Goal: Task Accomplishment & Management: Use online tool/utility

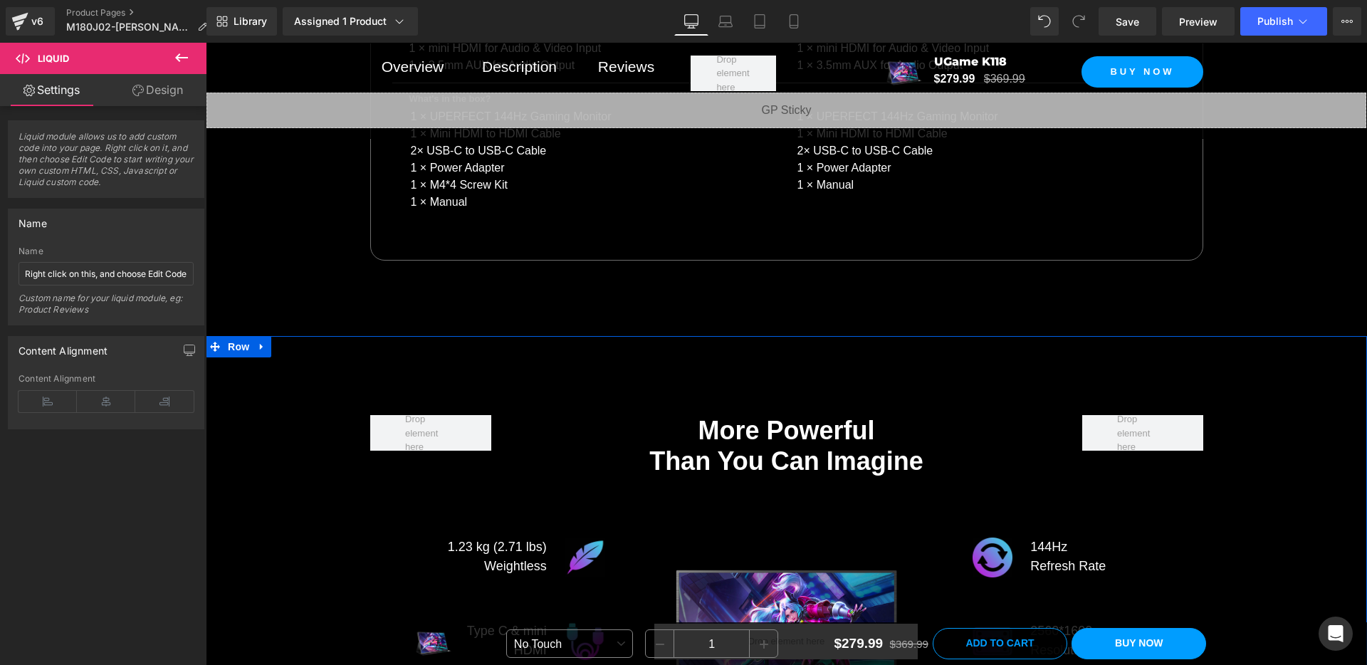
scroll to position [7704, 0]
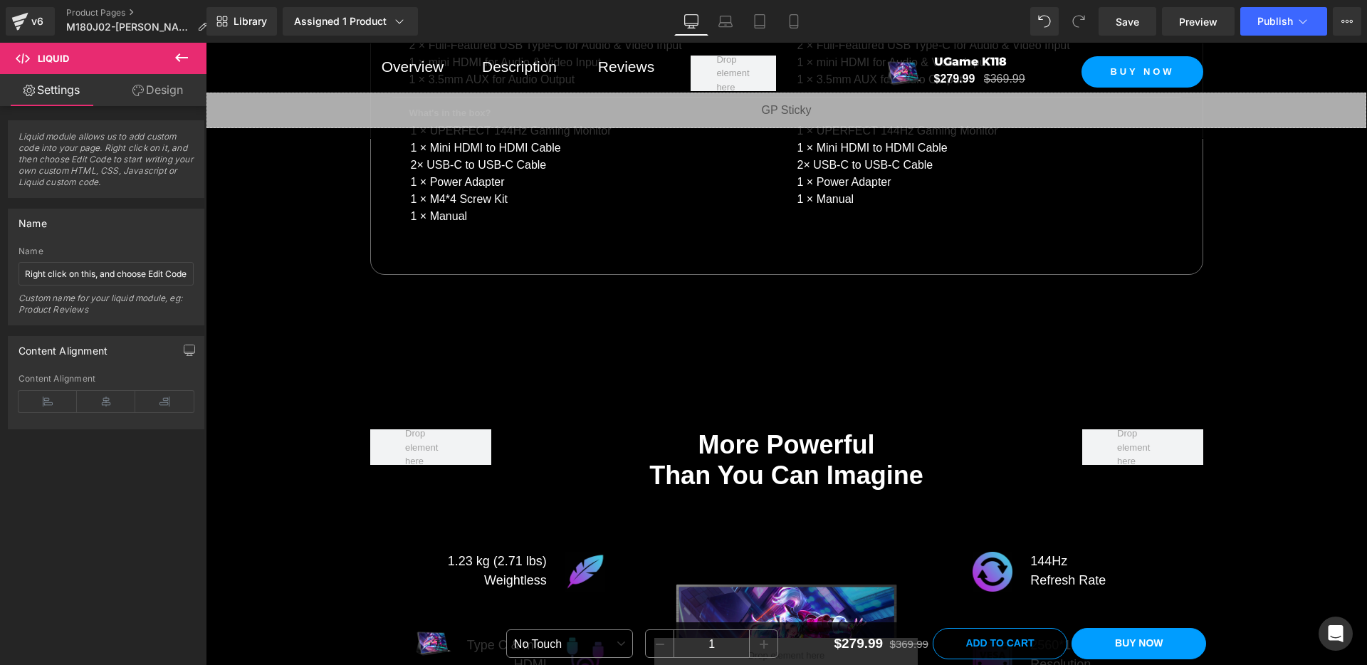
click at [128, 92] on link "Design" at bounding box center [157, 90] width 103 height 32
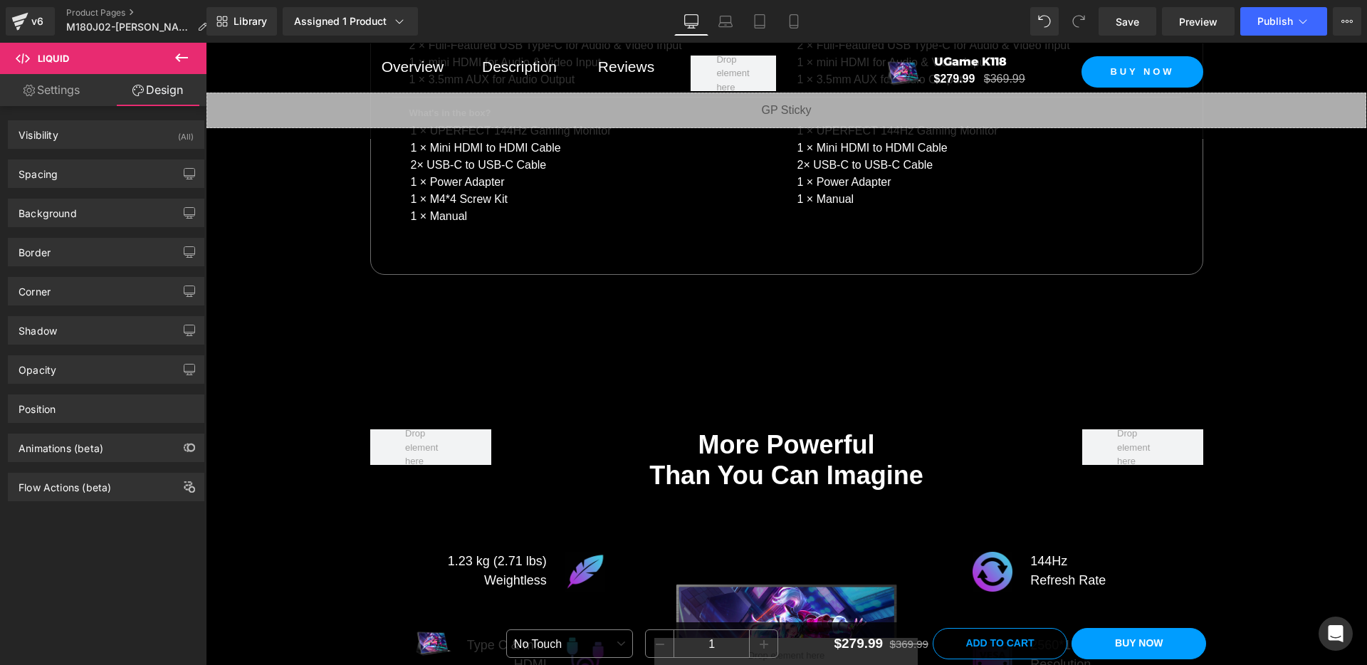
click at [76, 93] on link "Settings" at bounding box center [51, 90] width 103 height 32
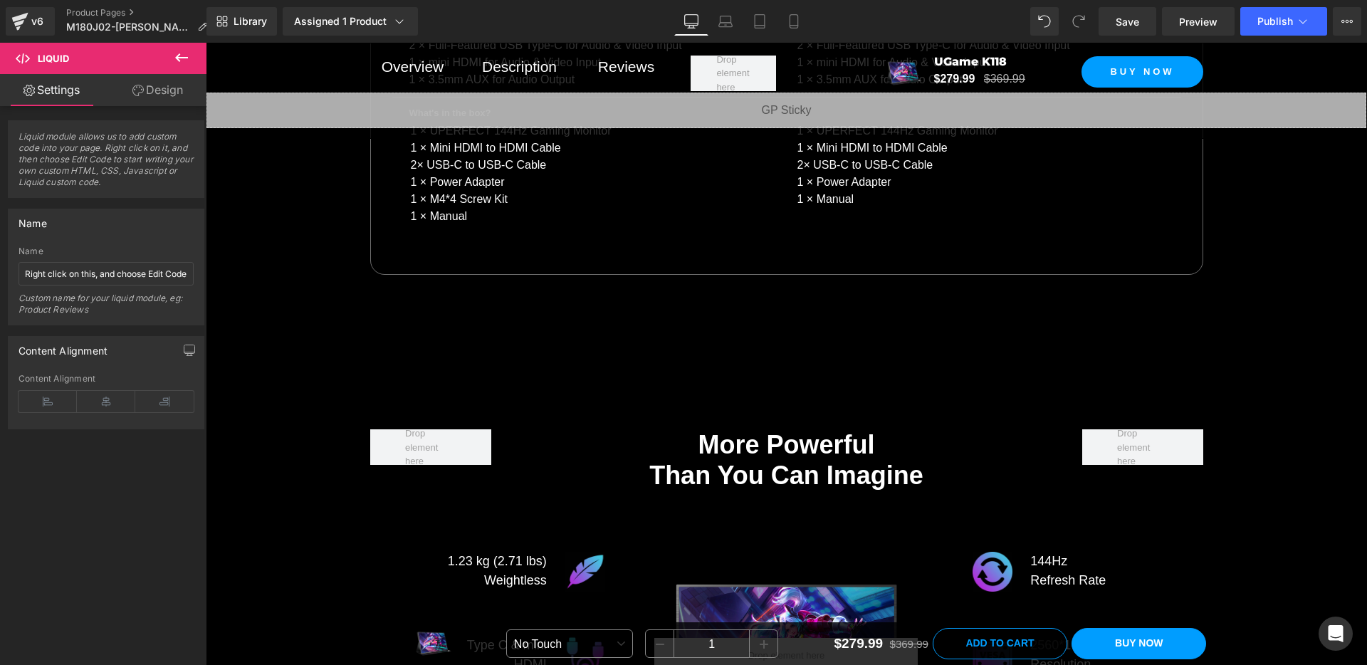
click at [180, 58] on icon at bounding box center [181, 57] width 13 height 9
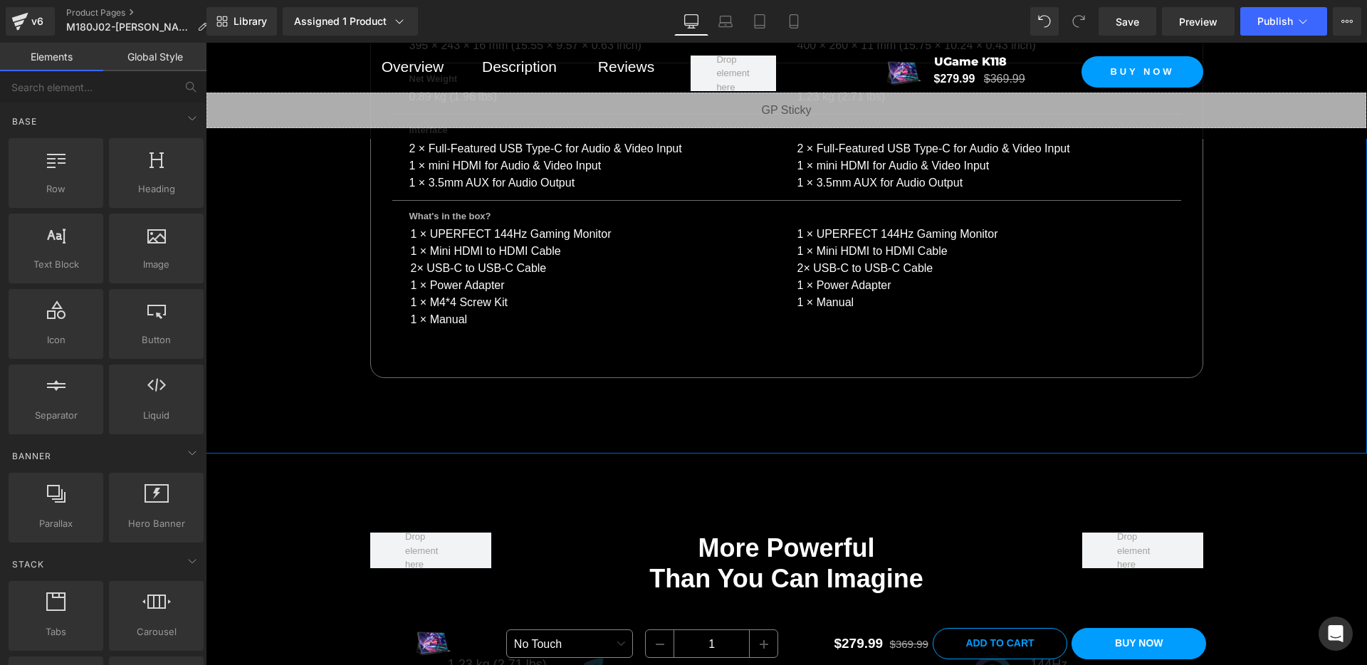
scroll to position [7684, 0]
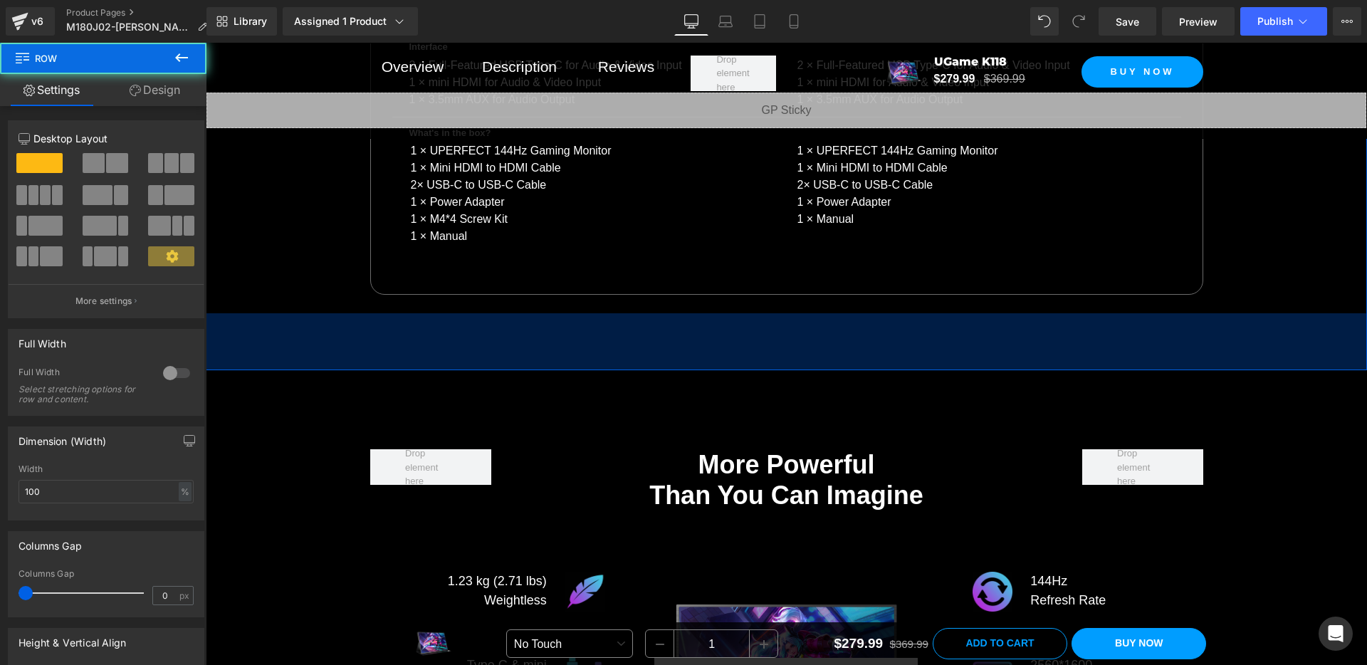
click at [504, 370] on div "More Powerful Than You Can Imagine Heading Row Image 1.23 kg (2.71 lbs) Weightl…" at bounding box center [786, 602] width 1161 height 465
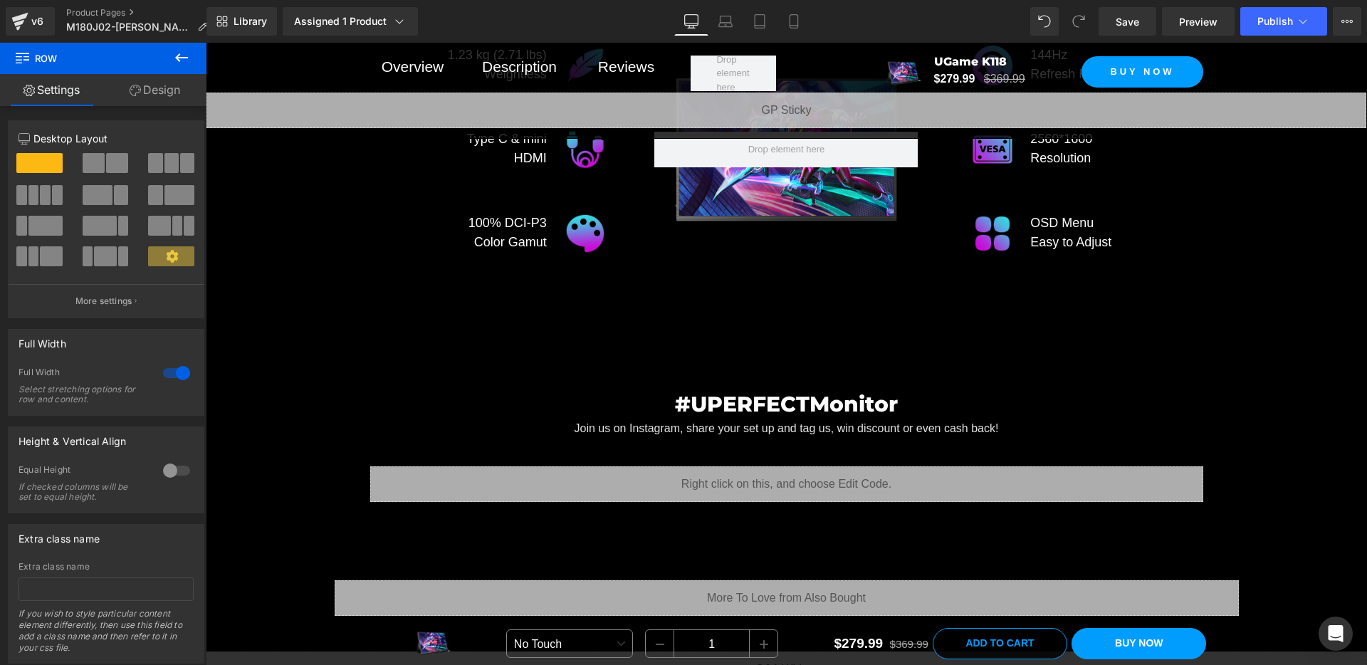
scroll to position [8212, 0]
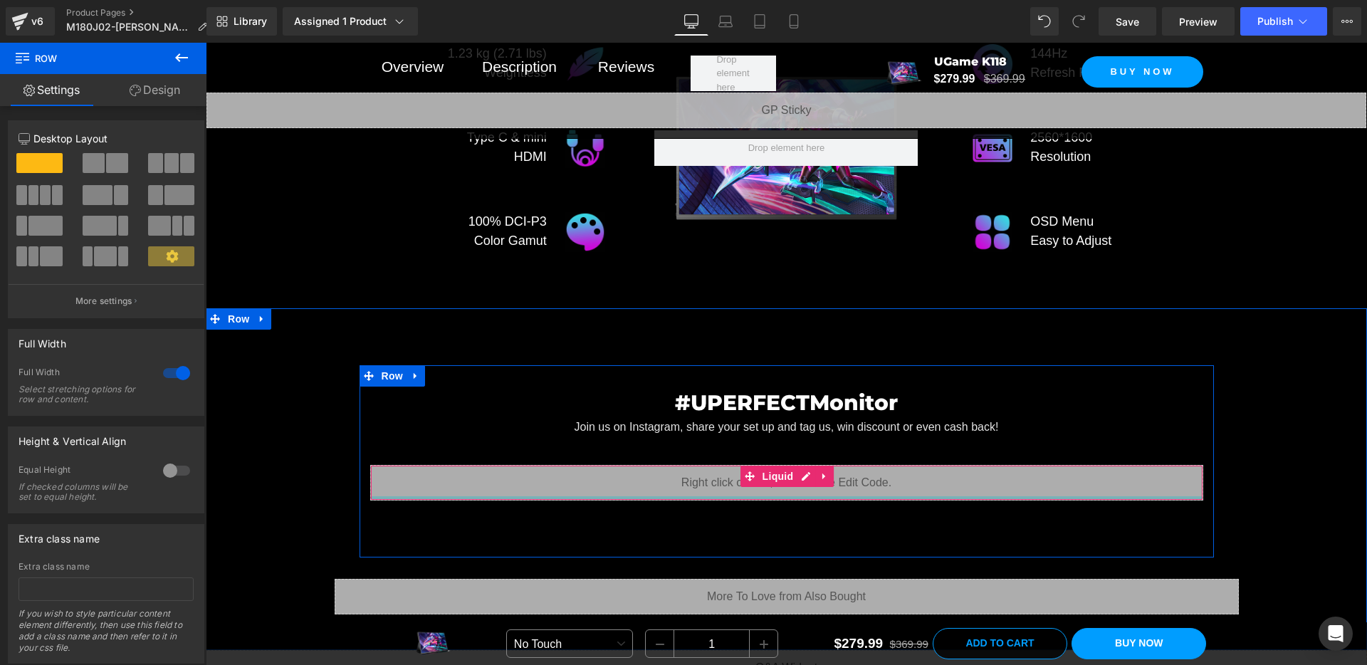
click at [630, 486] on div "Liquid" at bounding box center [786, 483] width 833 height 36
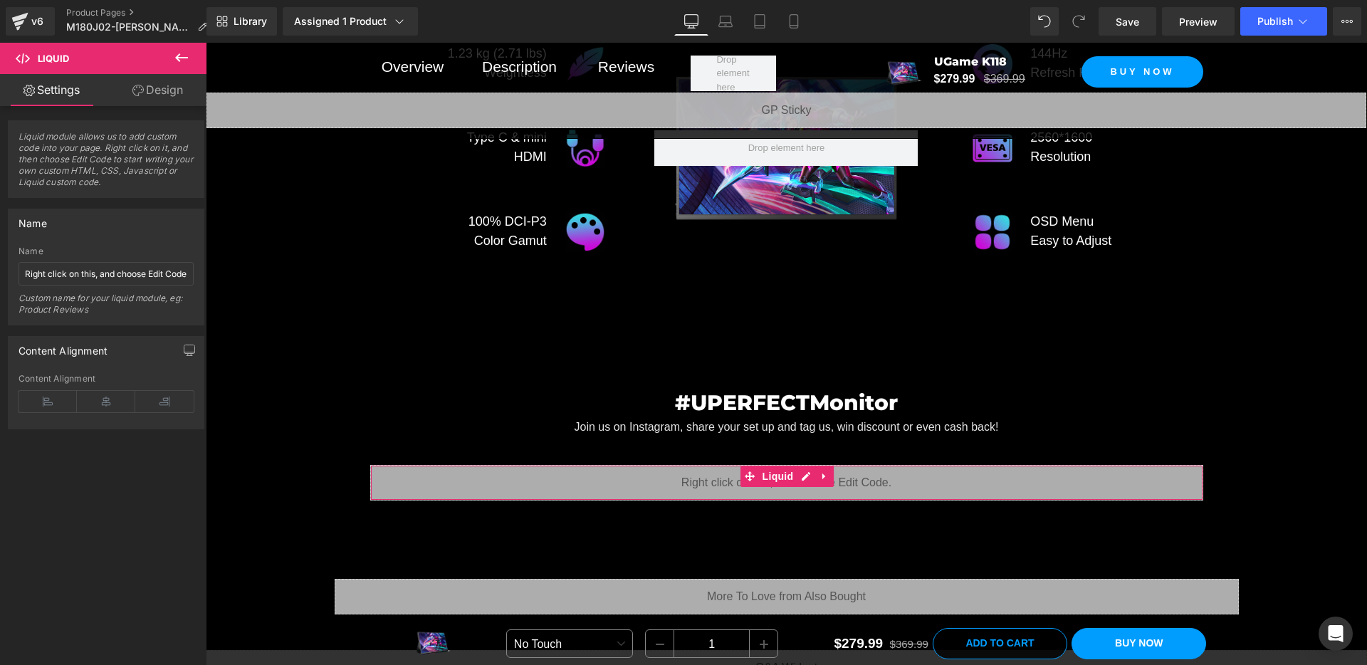
click at [157, 97] on link "Design" at bounding box center [157, 90] width 103 height 32
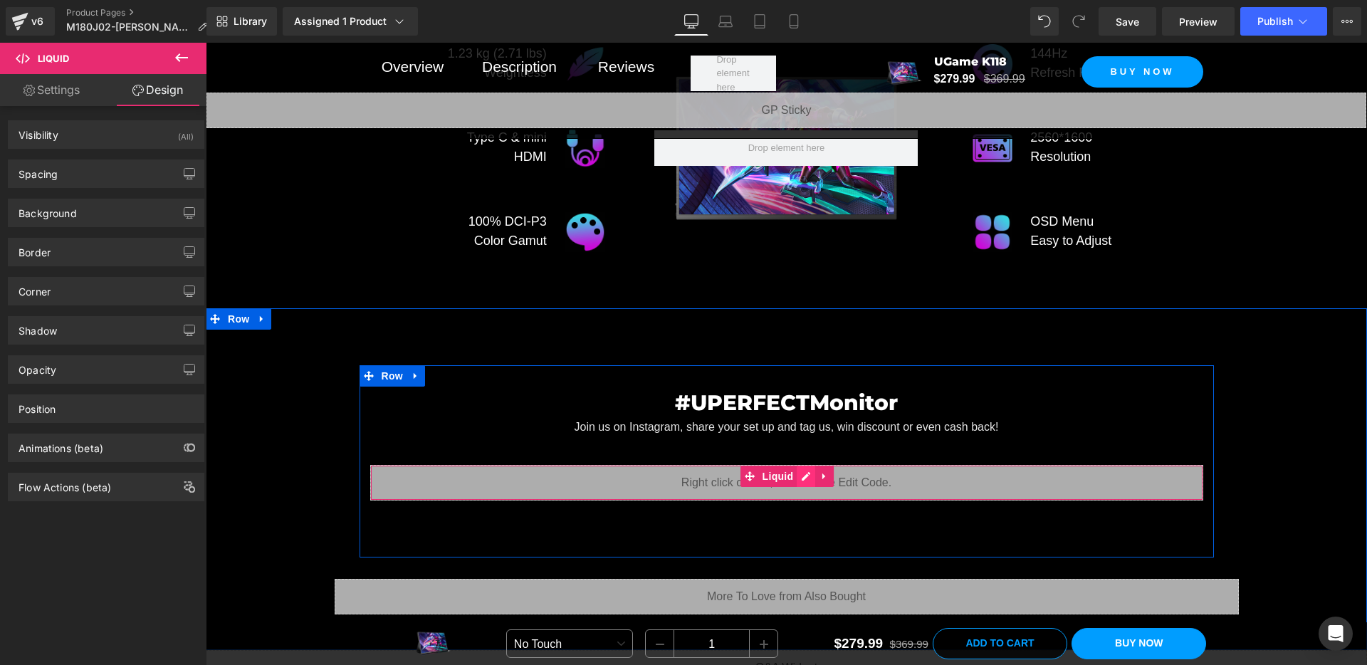
click at [807, 469] on div "Liquid" at bounding box center [786, 483] width 833 height 36
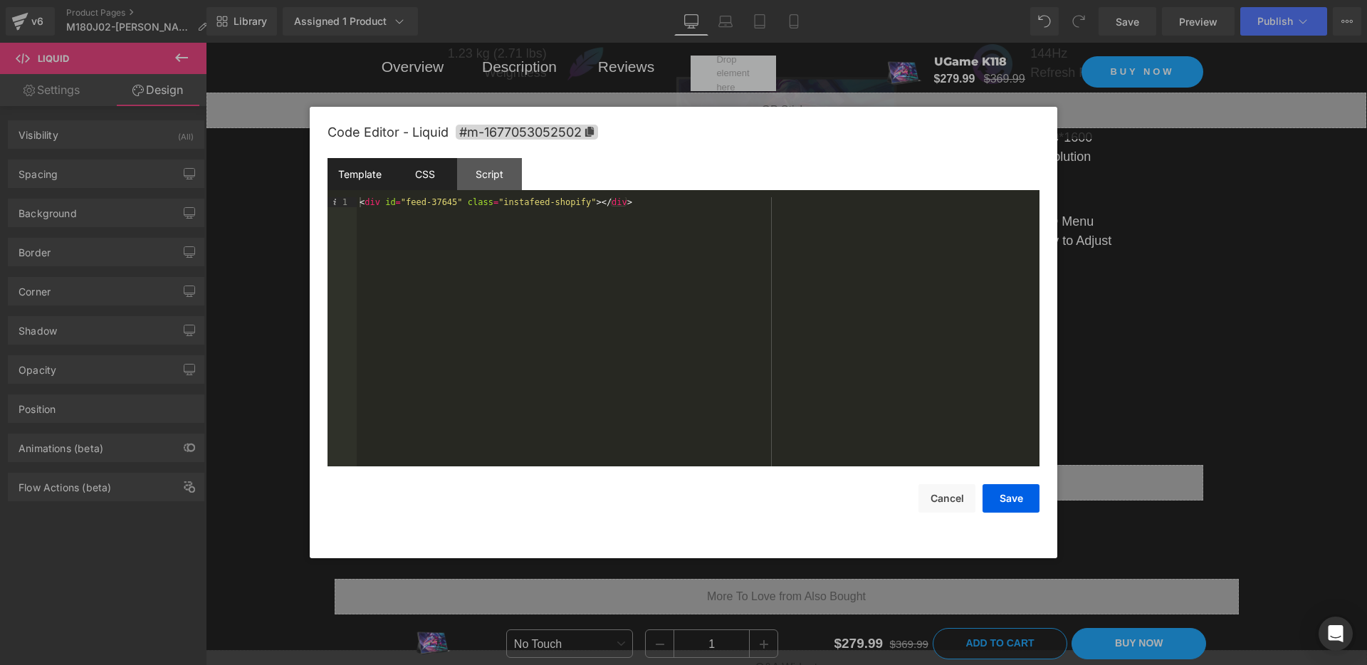
click at [425, 176] on div "CSS" at bounding box center [424, 174] width 65 height 32
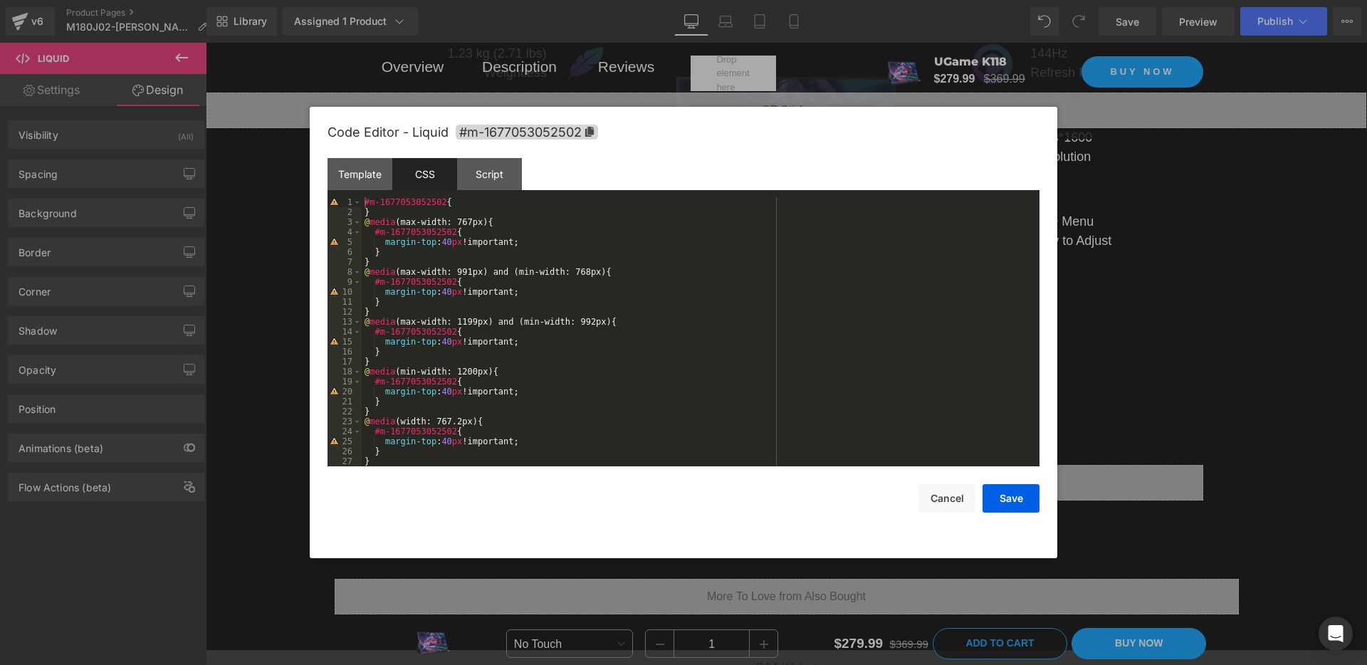
scroll to position [10, 0]
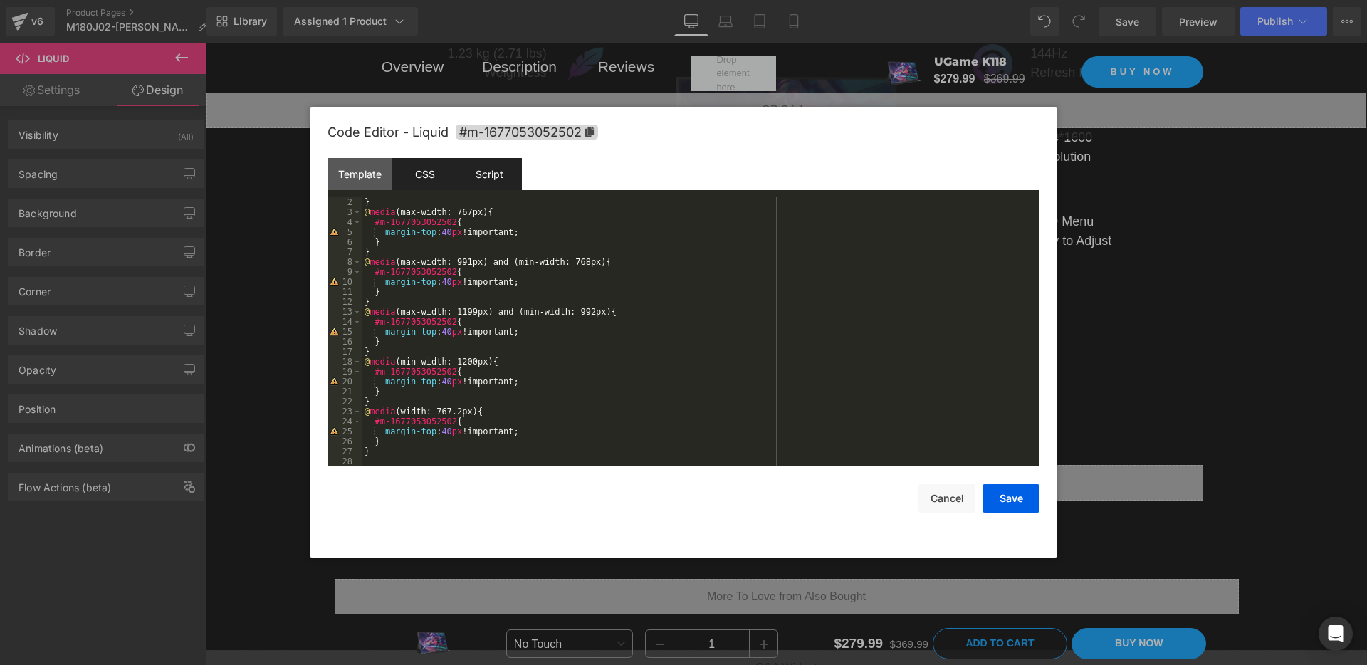
click at [491, 185] on div "Script" at bounding box center [489, 174] width 65 height 32
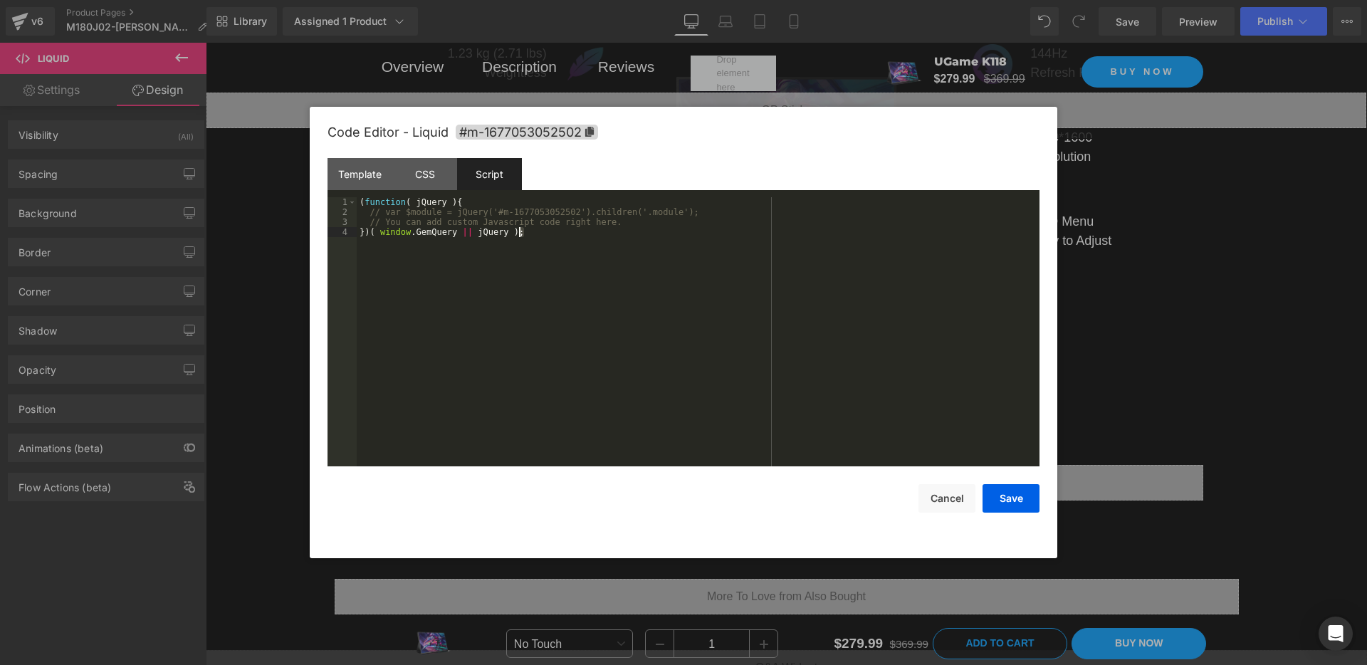
drag, startPoint x: 533, startPoint y: 233, endPoint x: 300, endPoint y: 155, distance: 244.8
click at [300, 155] on body "You are previewing how the will restyle your page. You can not edit Elements in…" at bounding box center [683, 332] width 1367 height 665
click at [1001, 498] on button "Save" at bounding box center [1011, 498] width 57 height 28
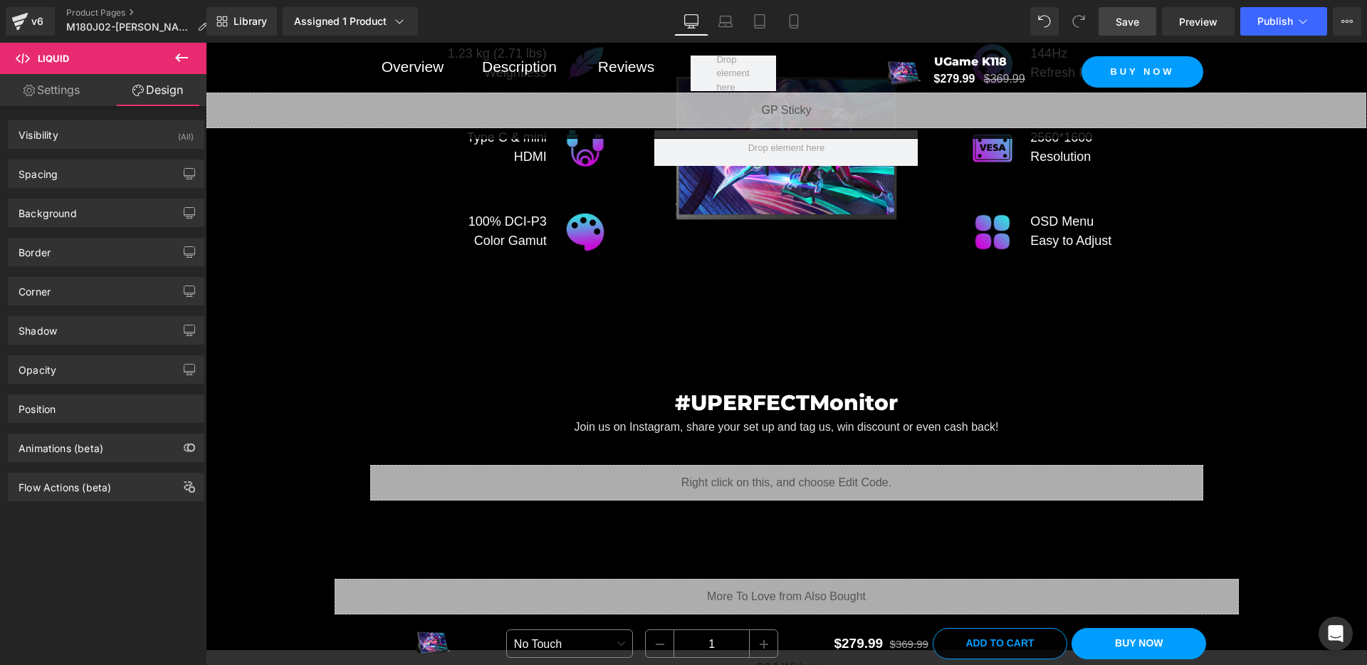
click at [1123, 26] on span "Save" at bounding box center [1127, 21] width 23 height 15
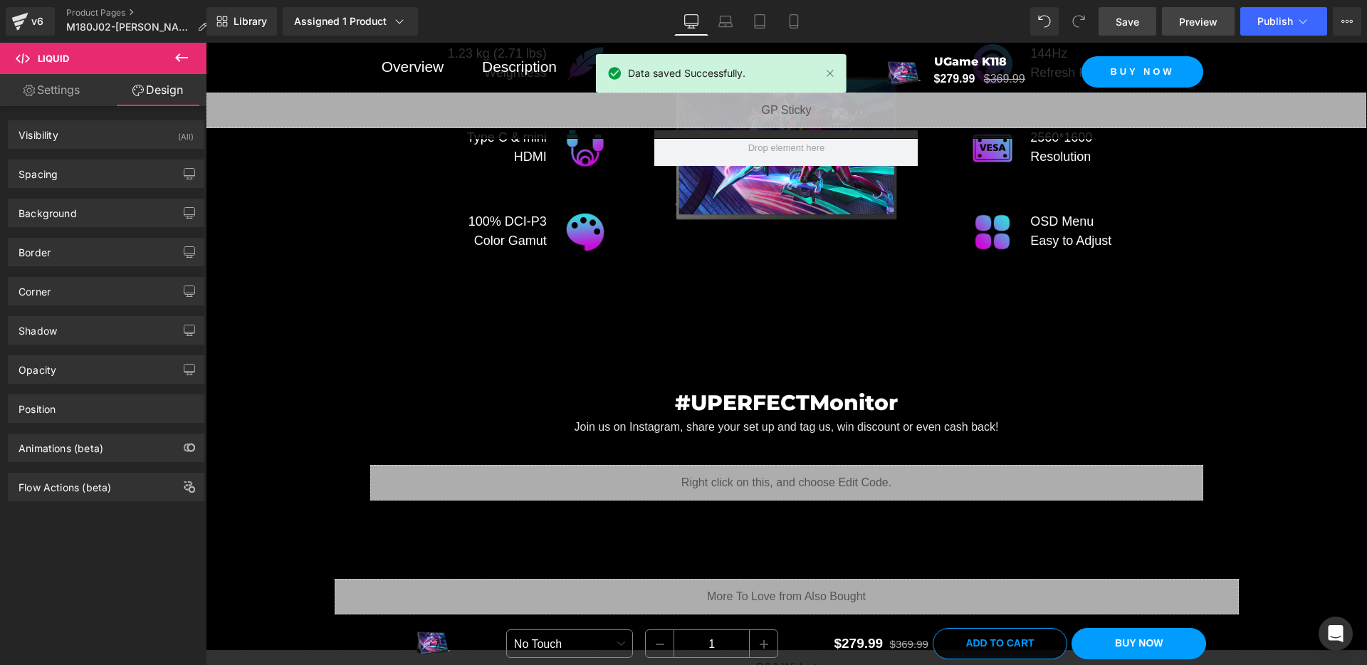
click at [1184, 23] on span "Preview" at bounding box center [1198, 21] width 38 height 15
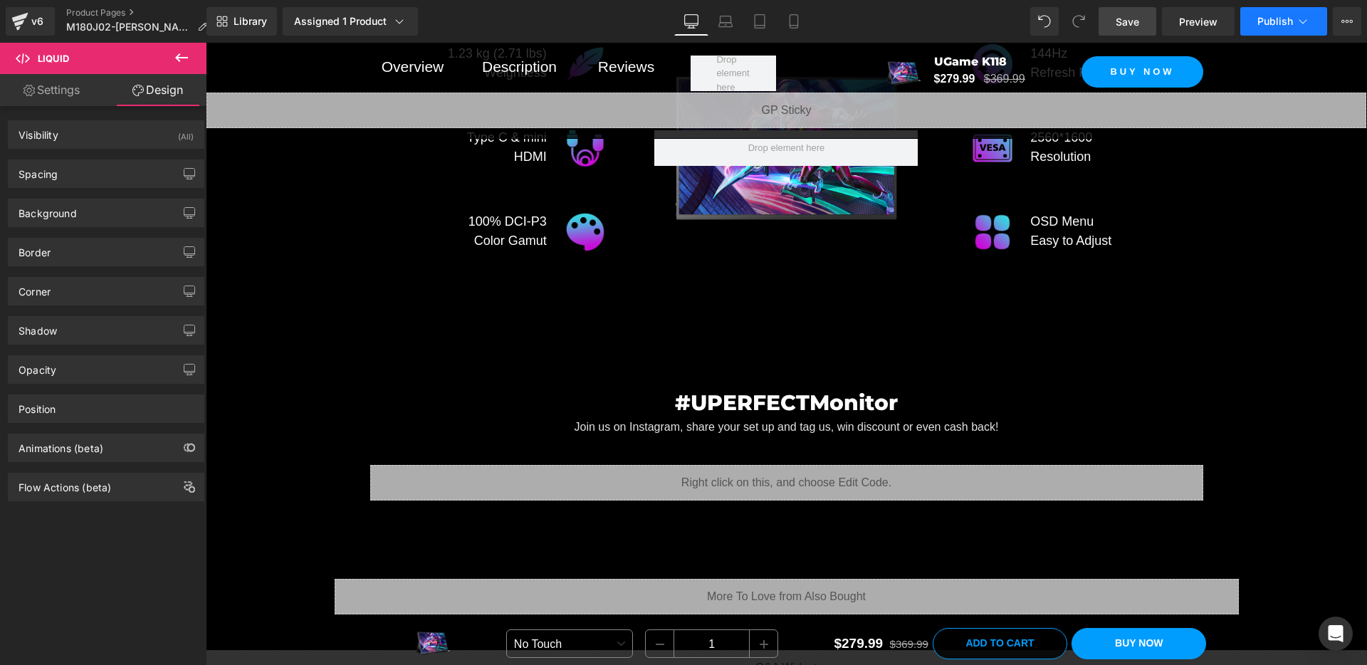
click at [1269, 33] on button "Publish" at bounding box center [1283, 21] width 87 height 28
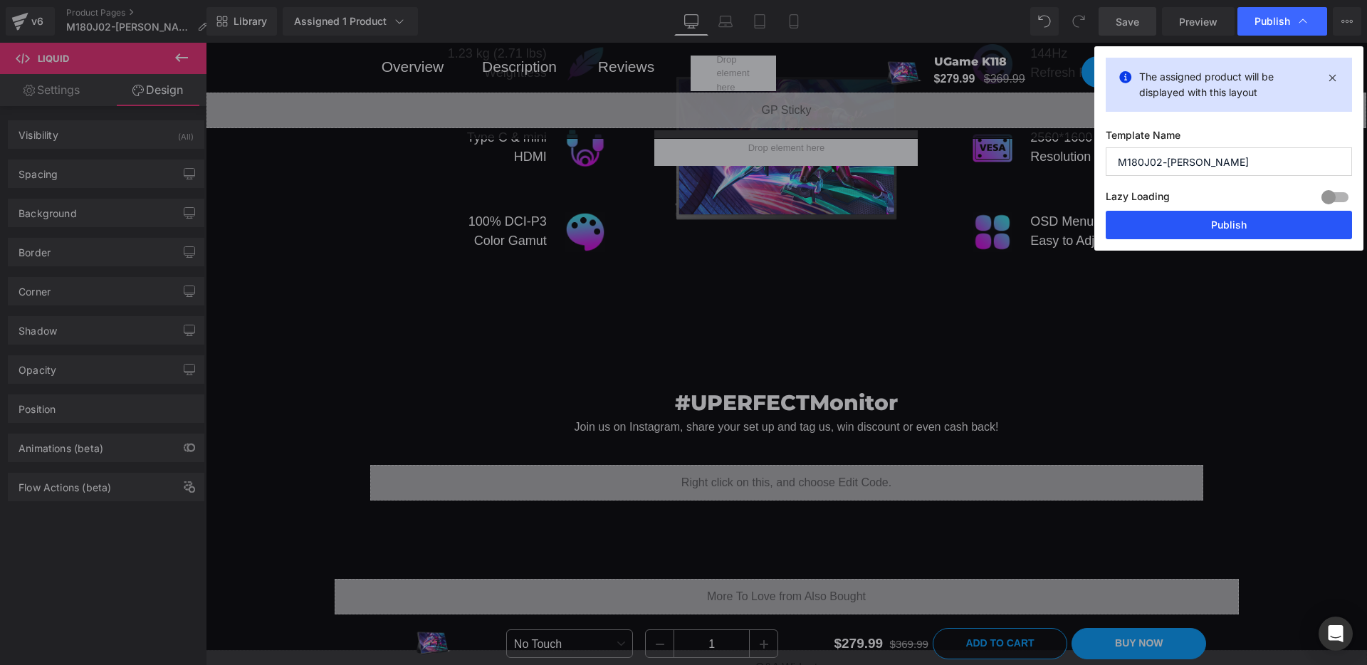
click at [1161, 225] on button "Publish" at bounding box center [1229, 225] width 246 height 28
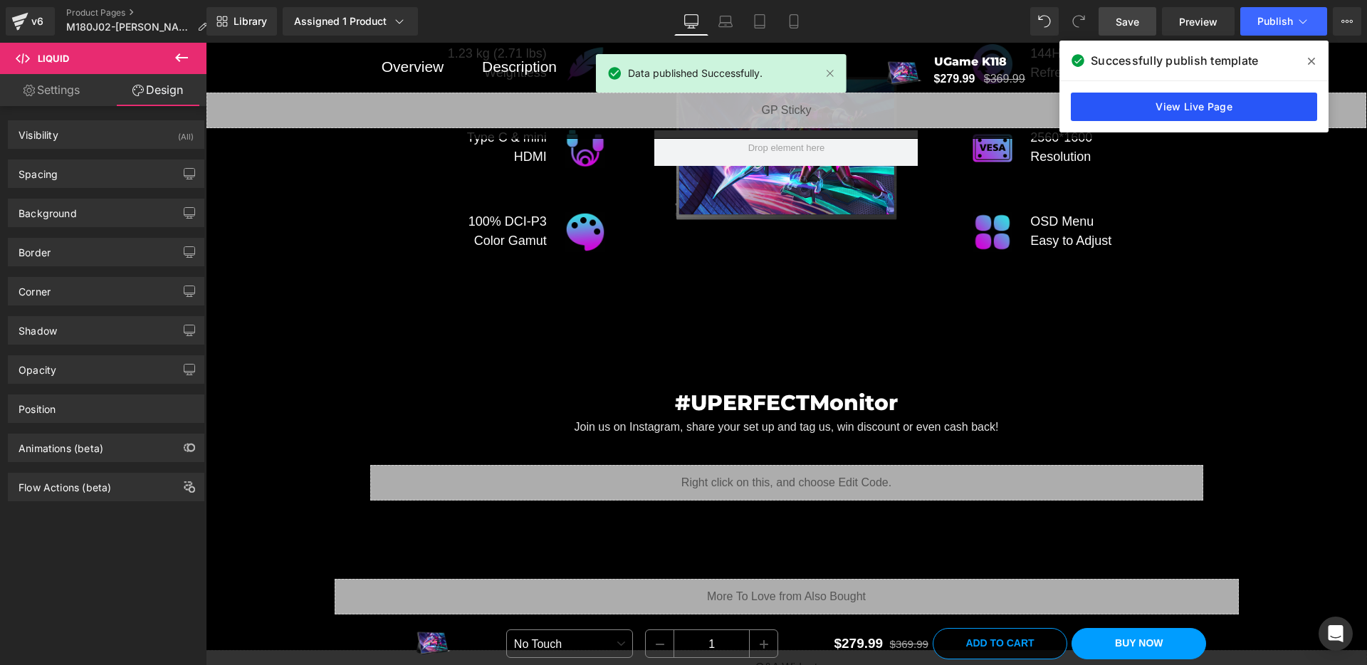
click at [1193, 101] on link "View Live Page" at bounding box center [1194, 107] width 246 height 28
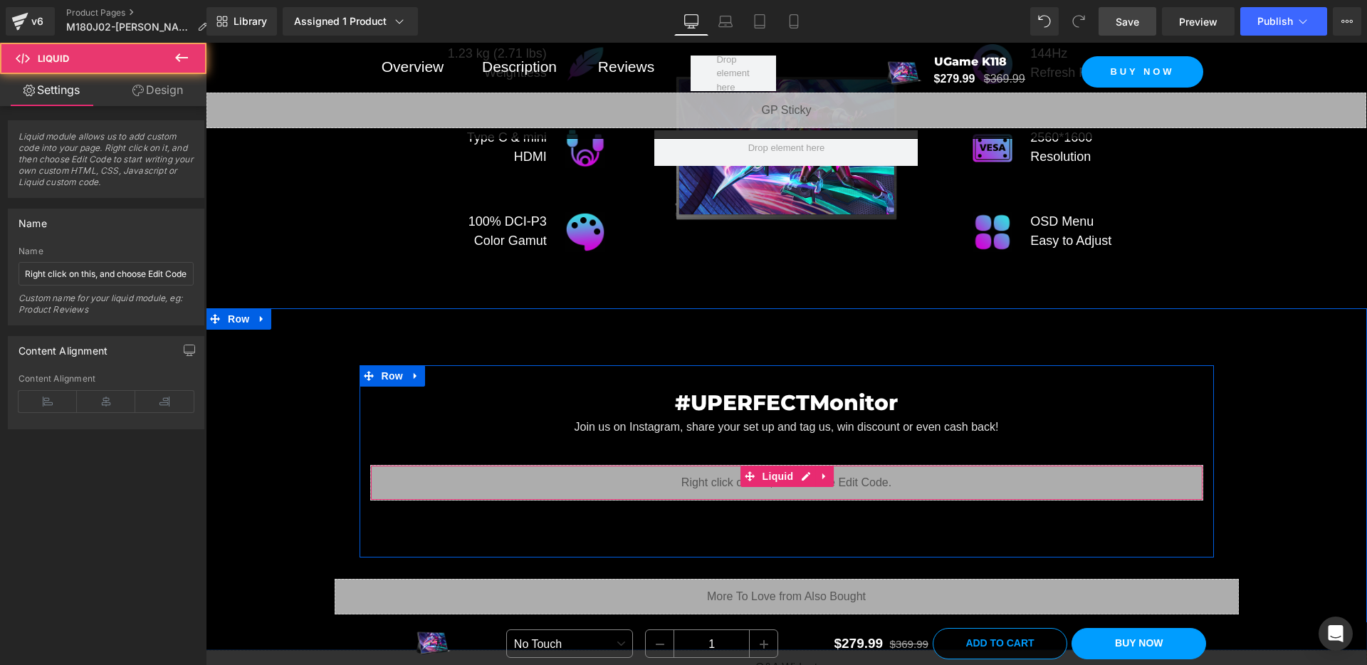
click at [710, 481] on div "Liquid" at bounding box center [786, 483] width 833 height 36
click at [820, 474] on icon at bounding box center [825, 476] width 10 height 11
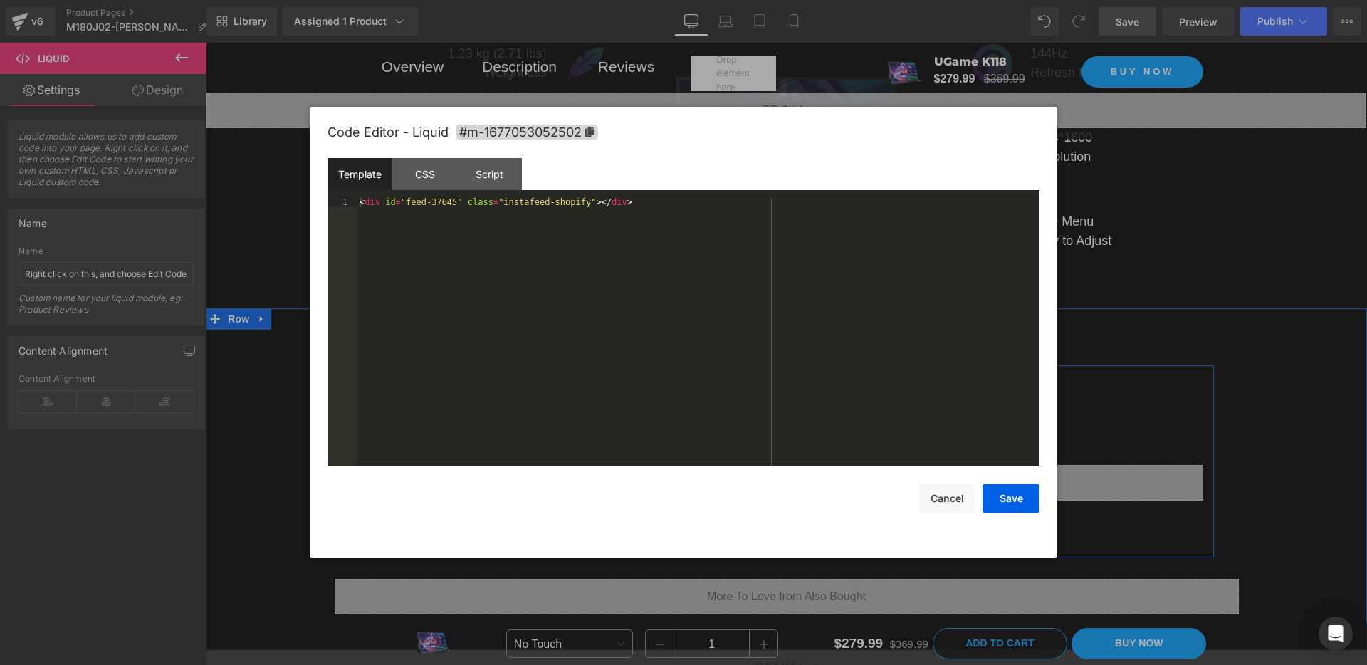
click at [781, 473] on div "Liquid" at bounding box center [786, 483] width 833 height 36
click at [499, 177] on div "Script" at bounding box center [489, 174] width 65 height 32
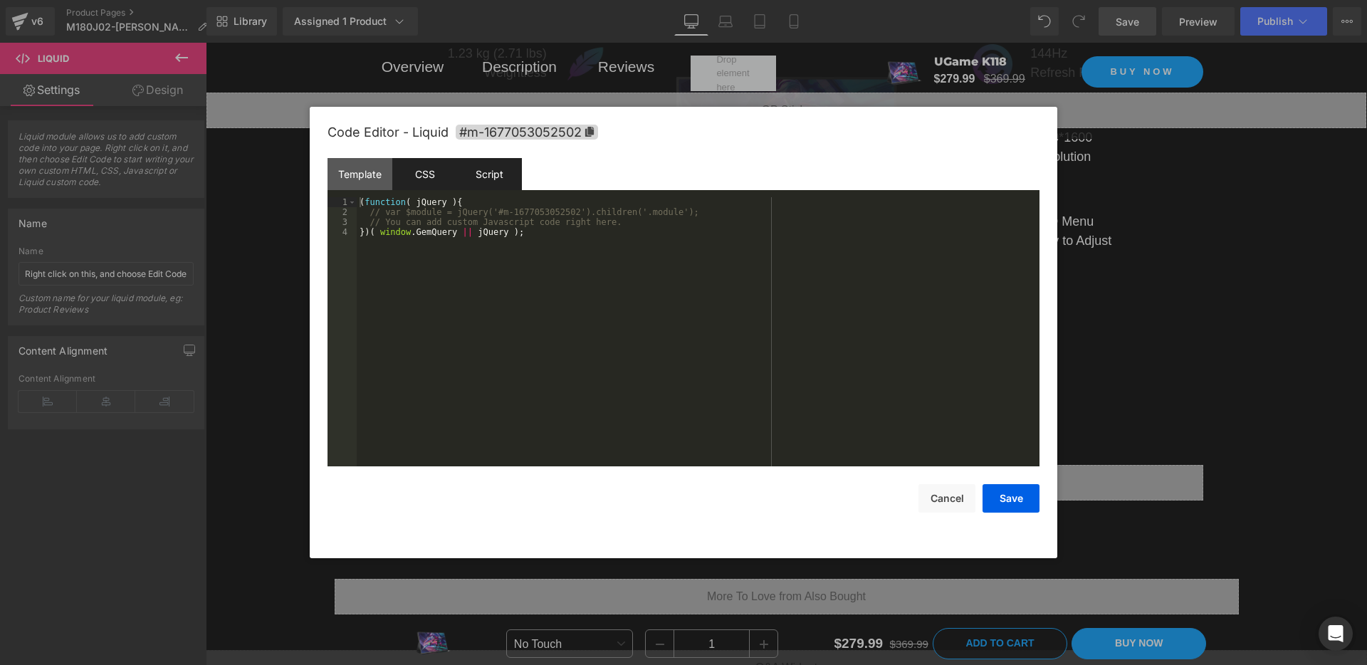
click at [422, 182] on div "CSS" at bounding box center [424, 174] width 65 height 32
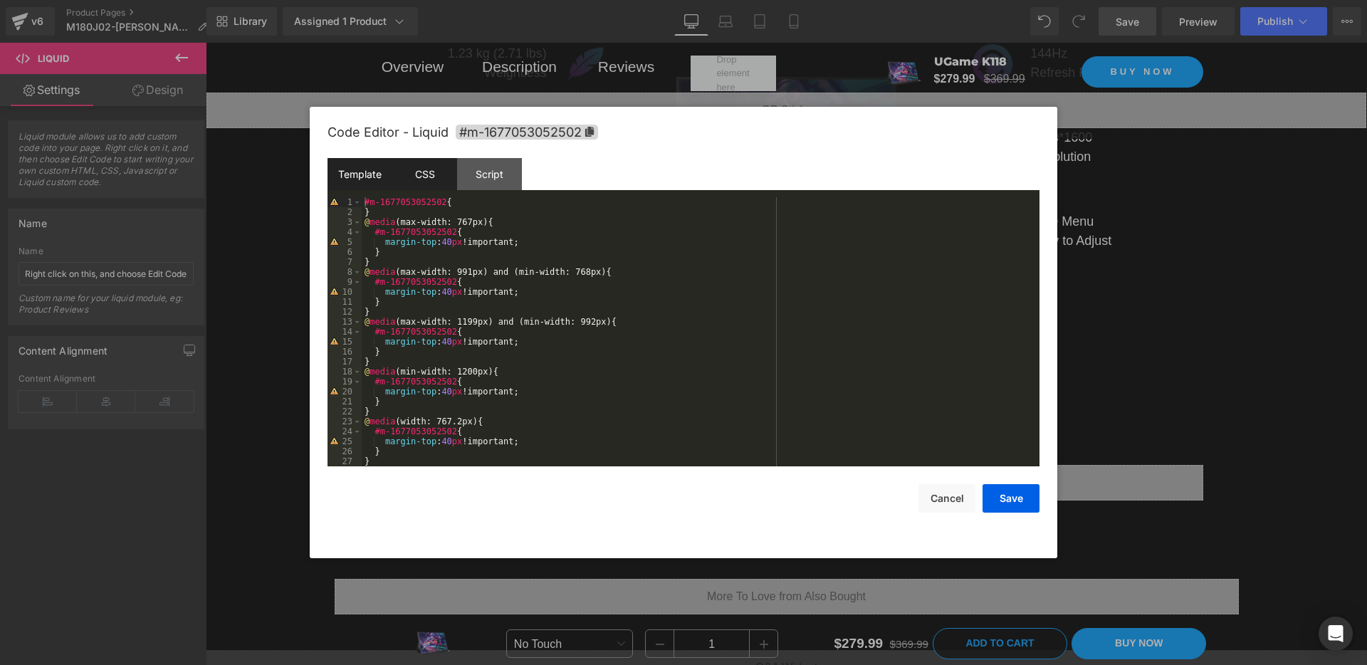
click at [370, 159] on div "Template" at bounding box center [360, 174] width 65 height 32
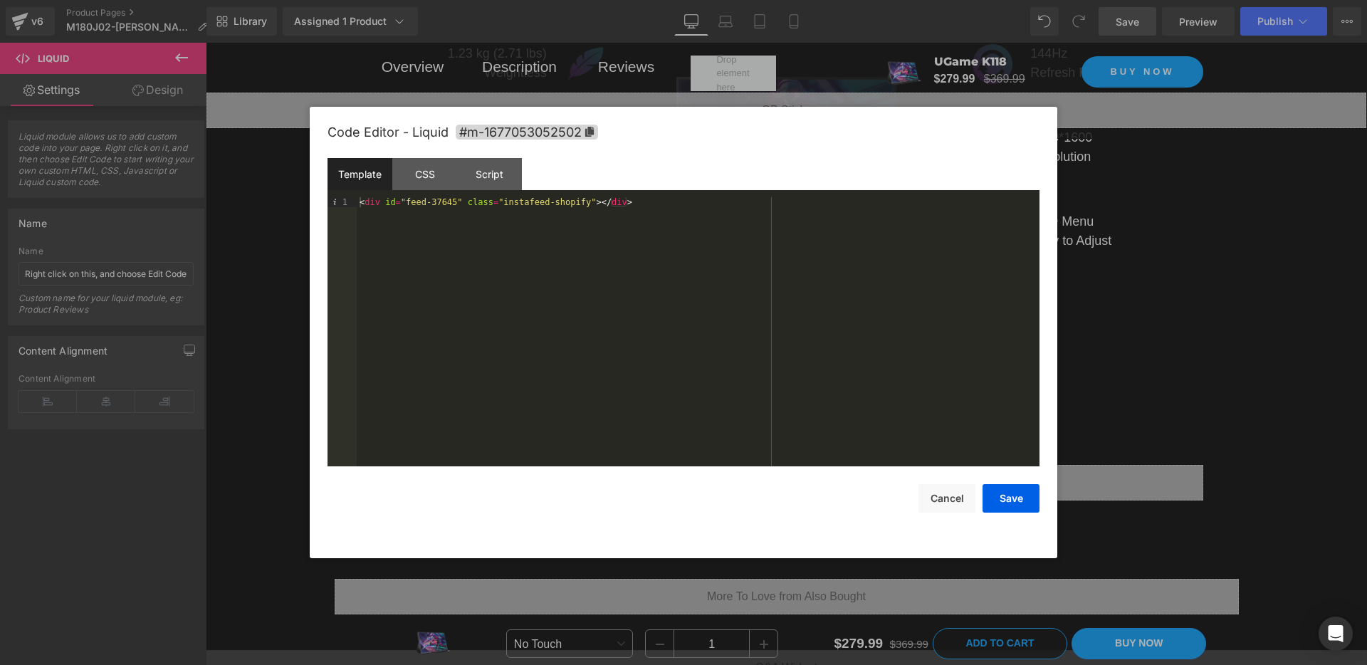
click at [1092, 435] on div at bounding box center [683, 332] width 1367 height 665
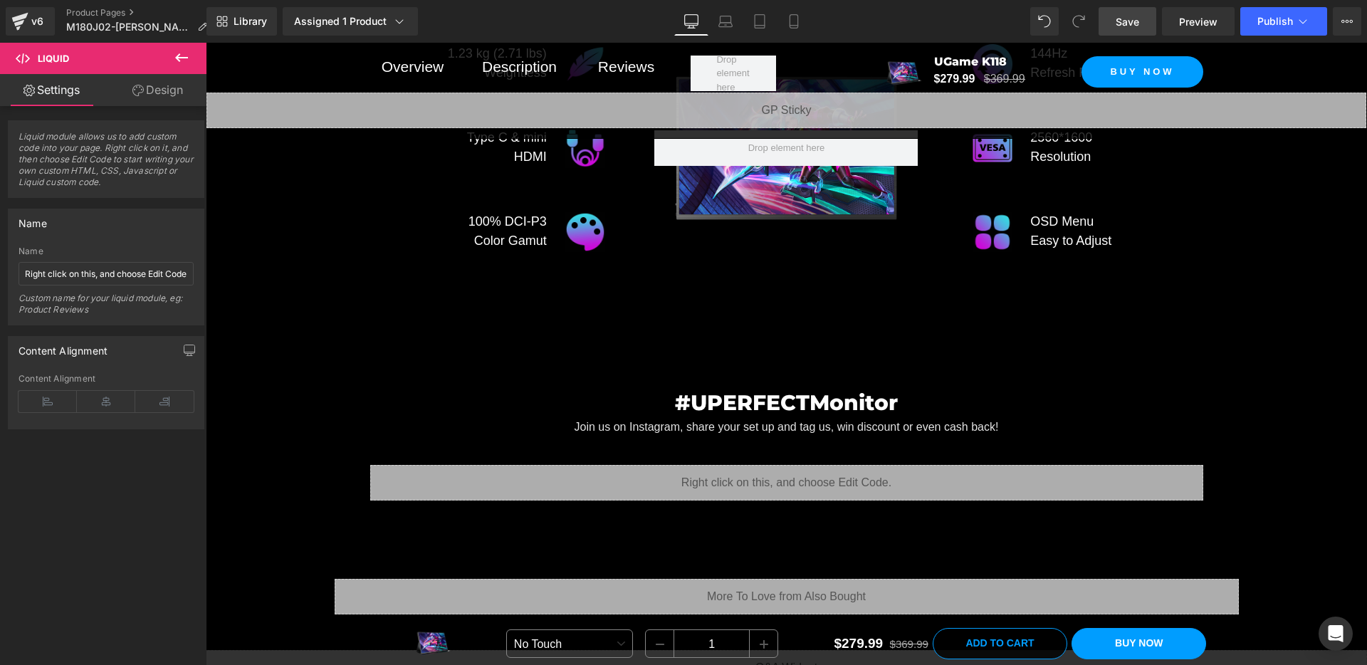
click at [179, 56] on icon at bounding box center [181, 57] width 17 height 17
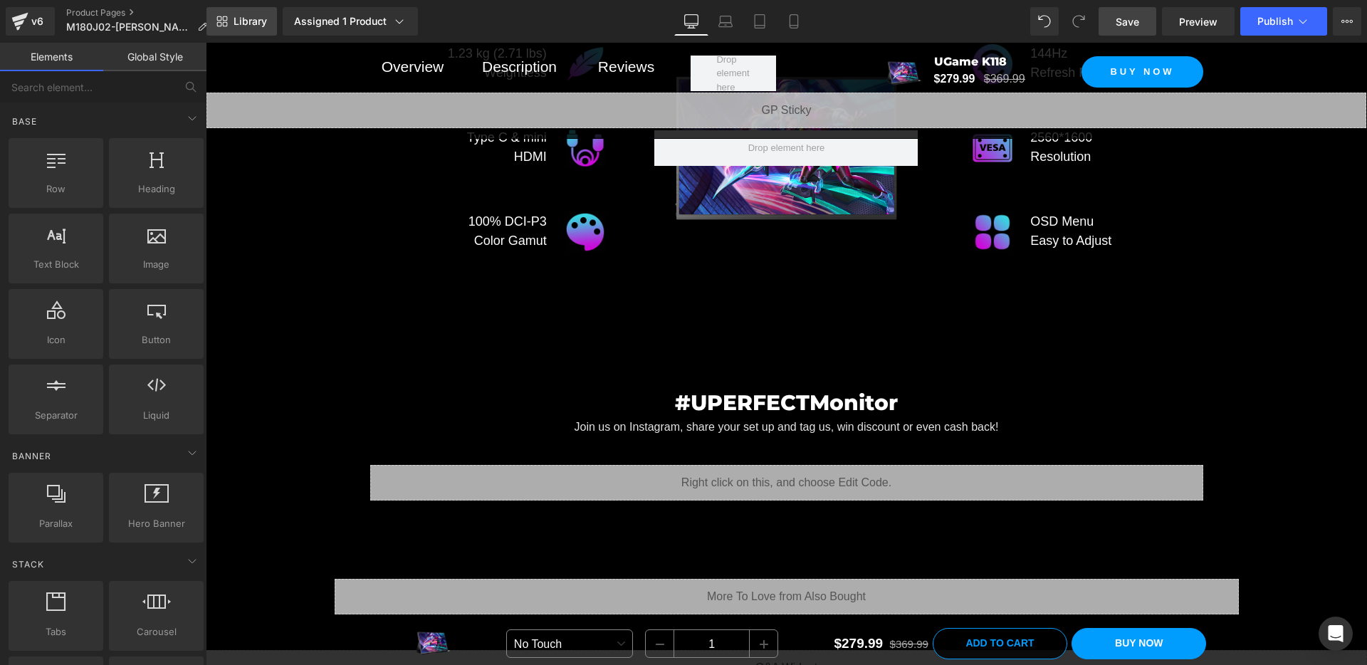
click at [249, 31] on link "Library" at bounding box center [241, 21] width 70 height 28
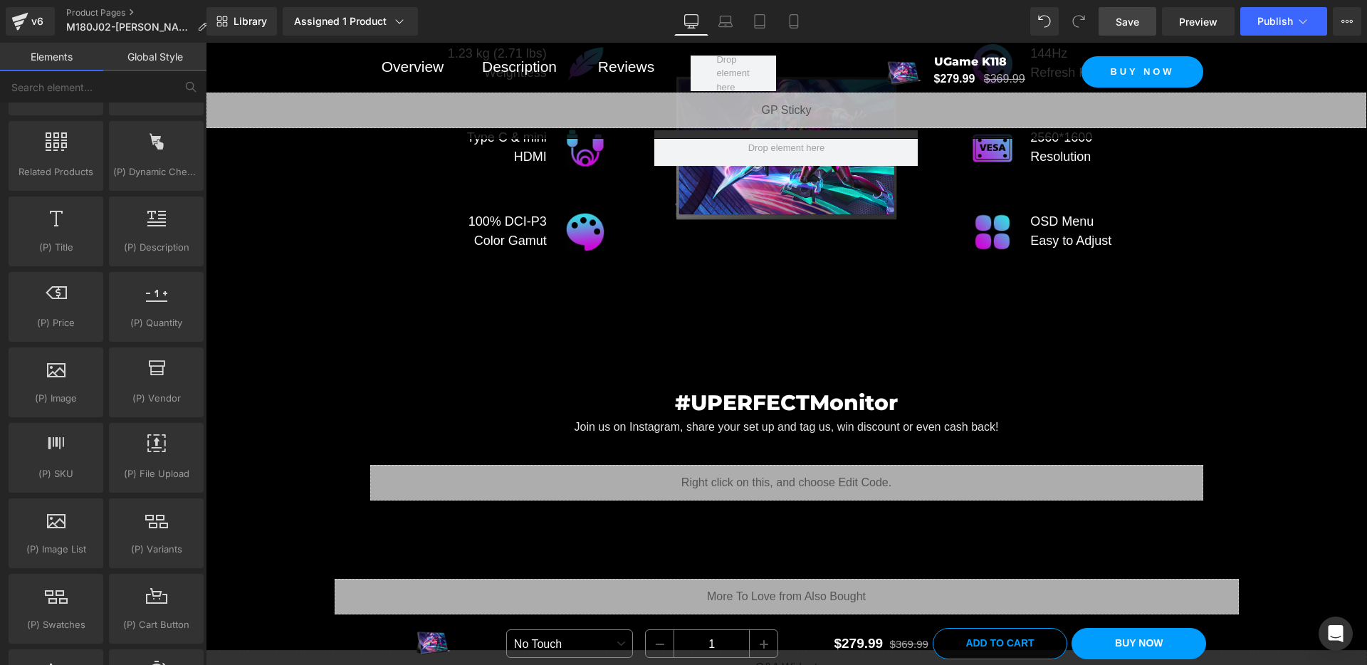
scroll to position [1398, 0]
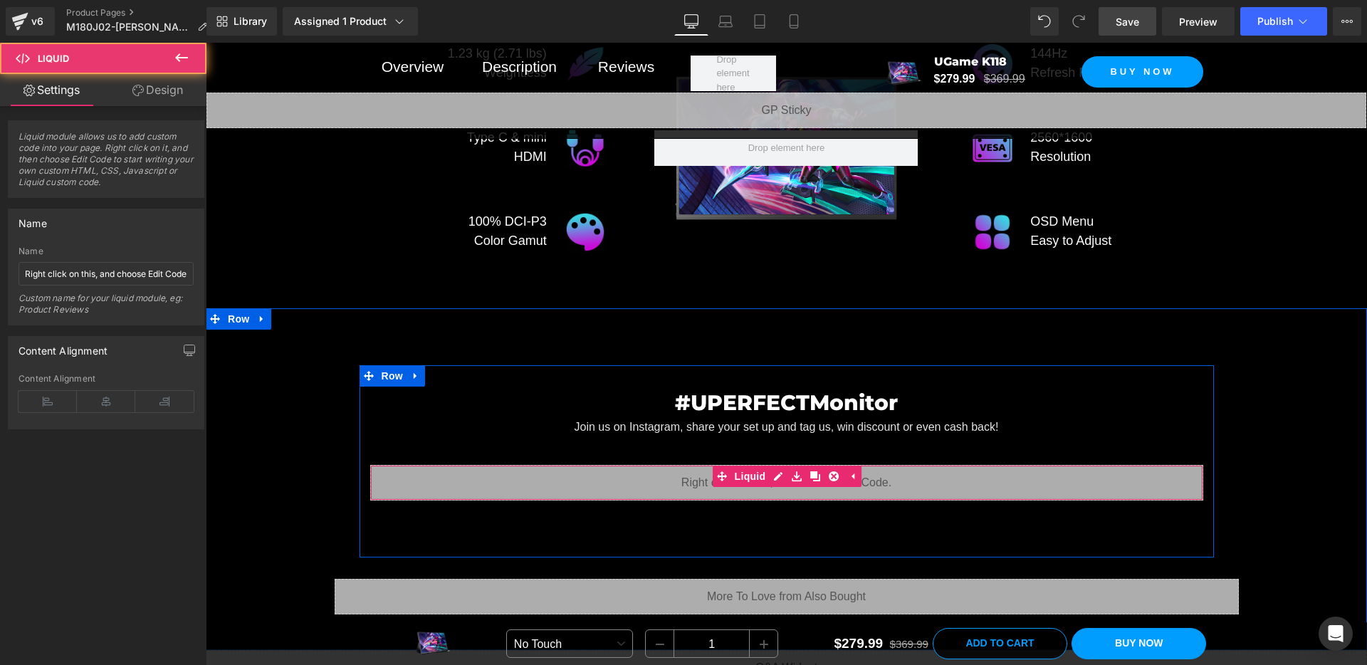
click at [390, 474] on div "Liquid" at bounding box center [786, 483] width 833 height 36
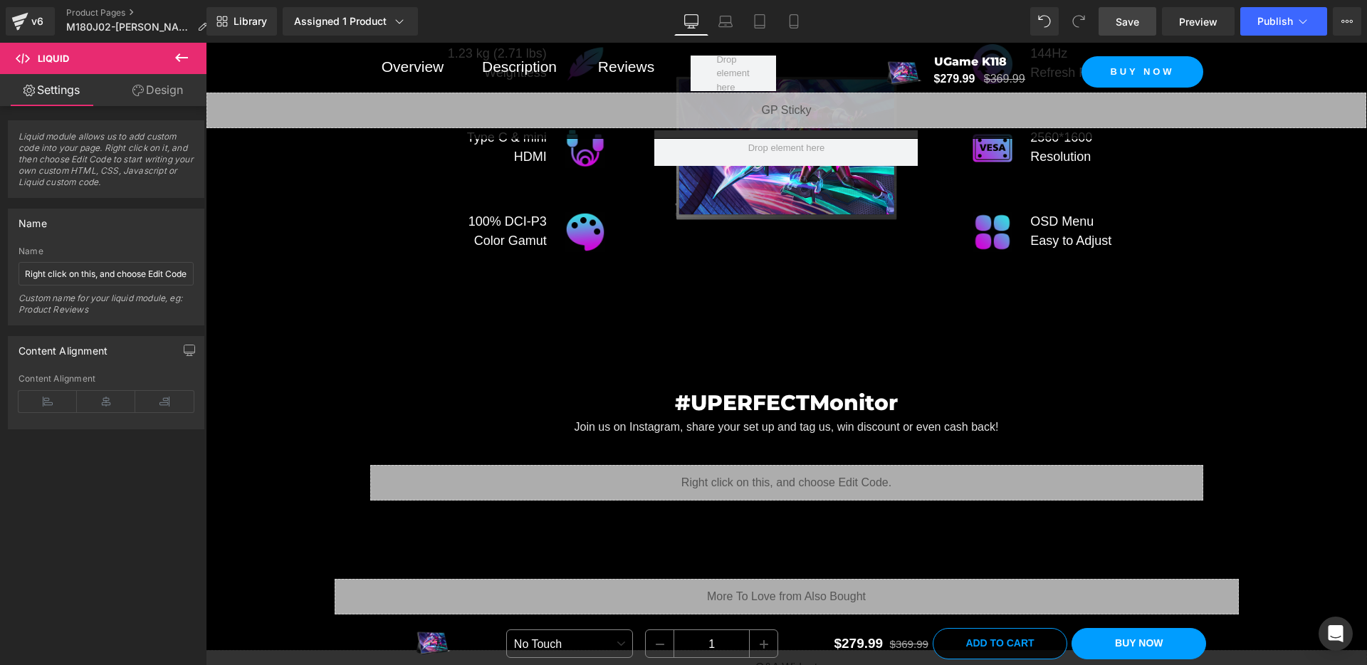
click at [185, 54] on icon at bounding box center [181, 57] width 17 height 17
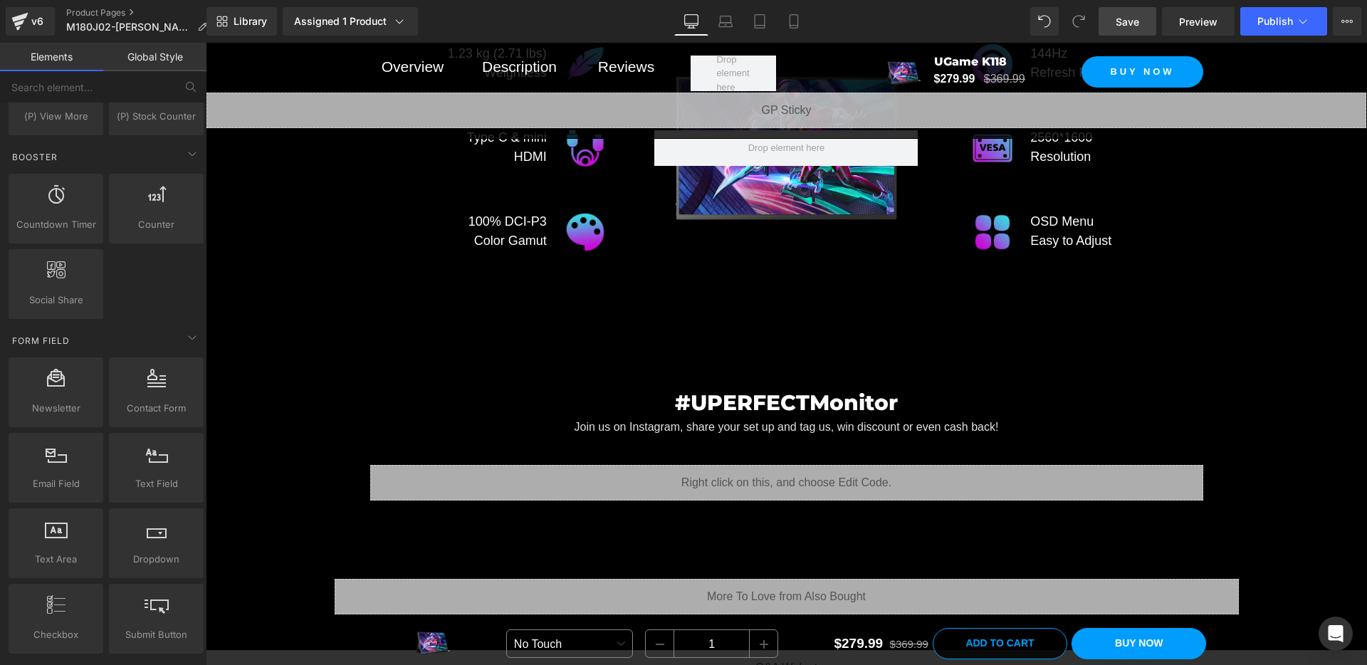
scroll to position [2655, 0]
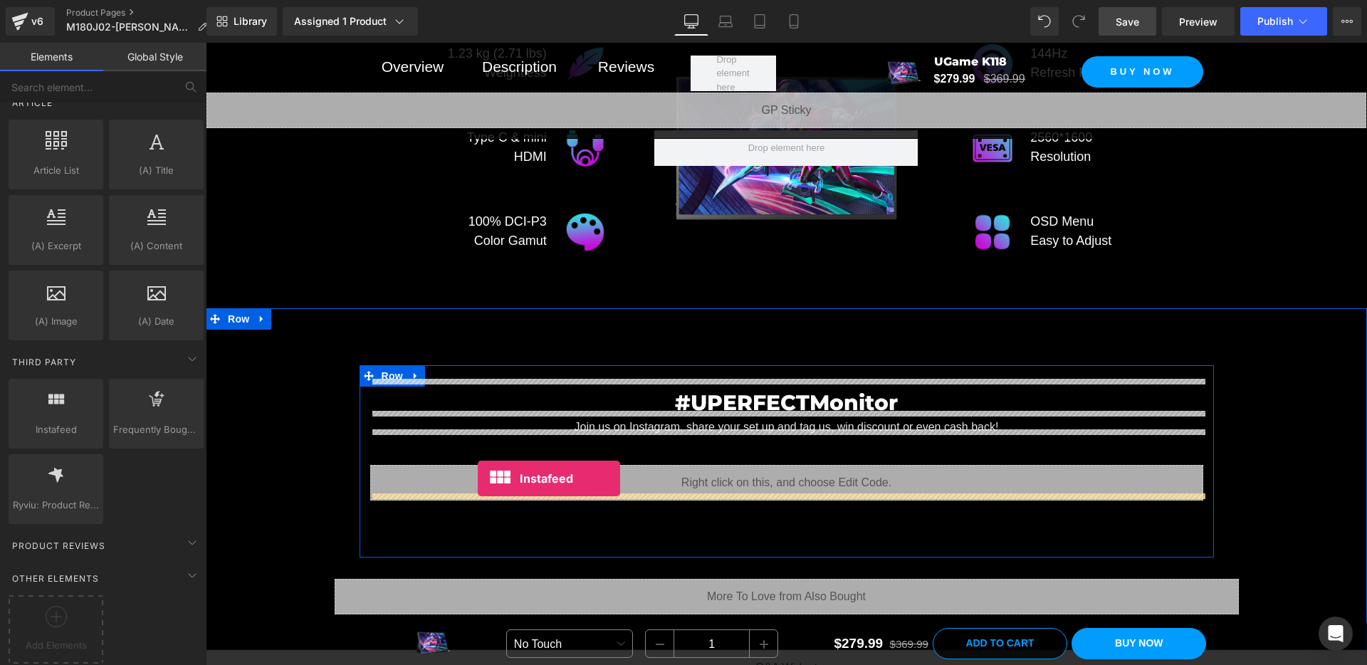
drag, startPoint x: 279, startPoint y: 429, endPoint x: 478, endPoint y: 478, distance: 204.8
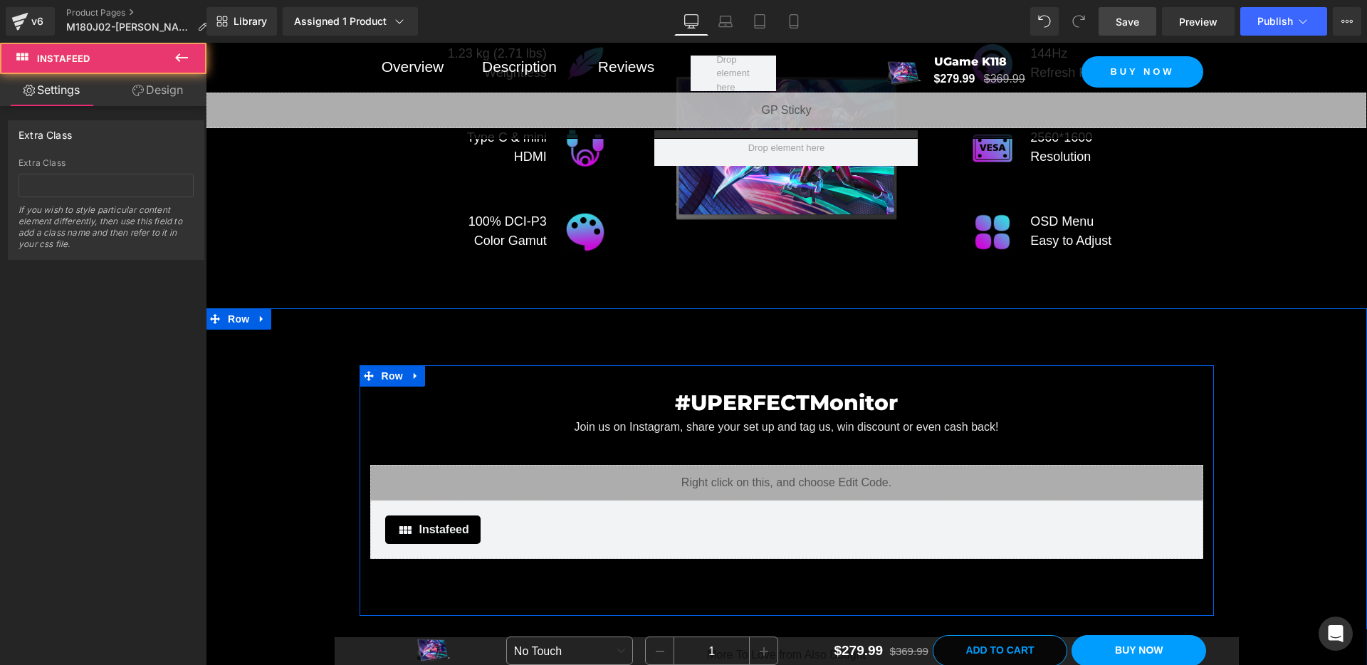
scroll to position [8212, 0]
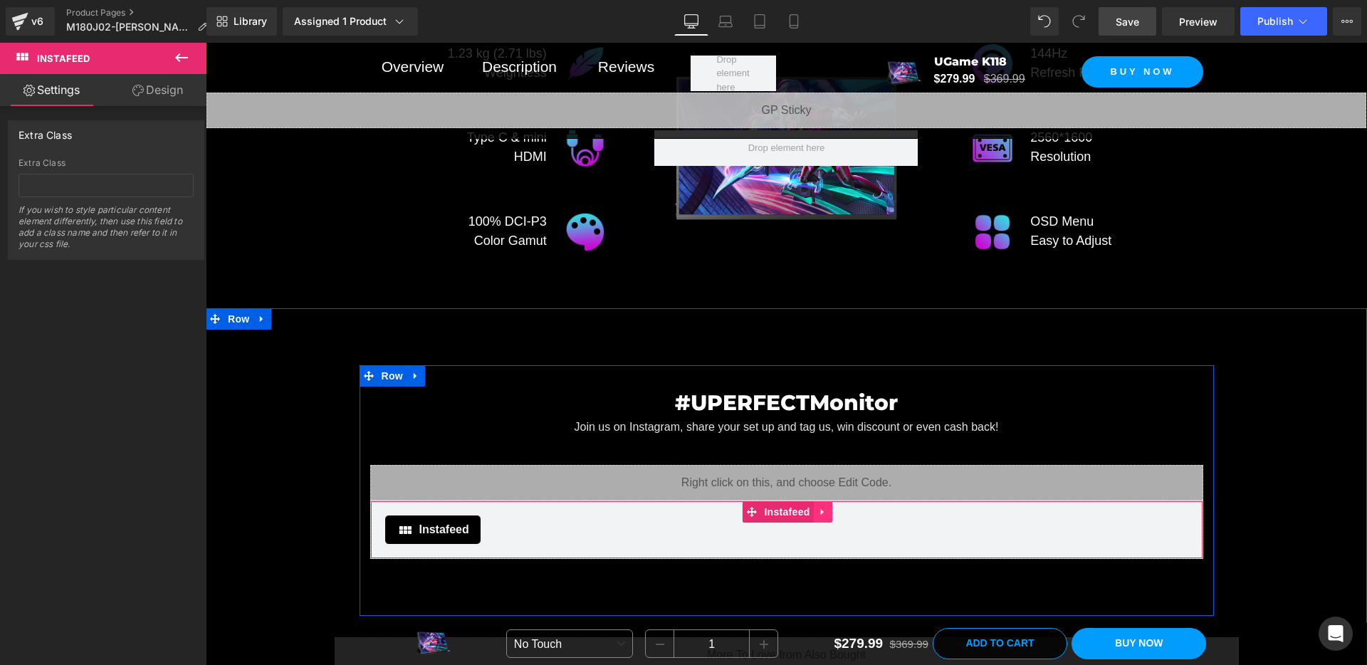
click at [825, 506] on icon at bounding box center [823, 511] width 10 height 11
click at [770, 468] on div "Liquid" at bounding box center [786, 483] width 833 height 36
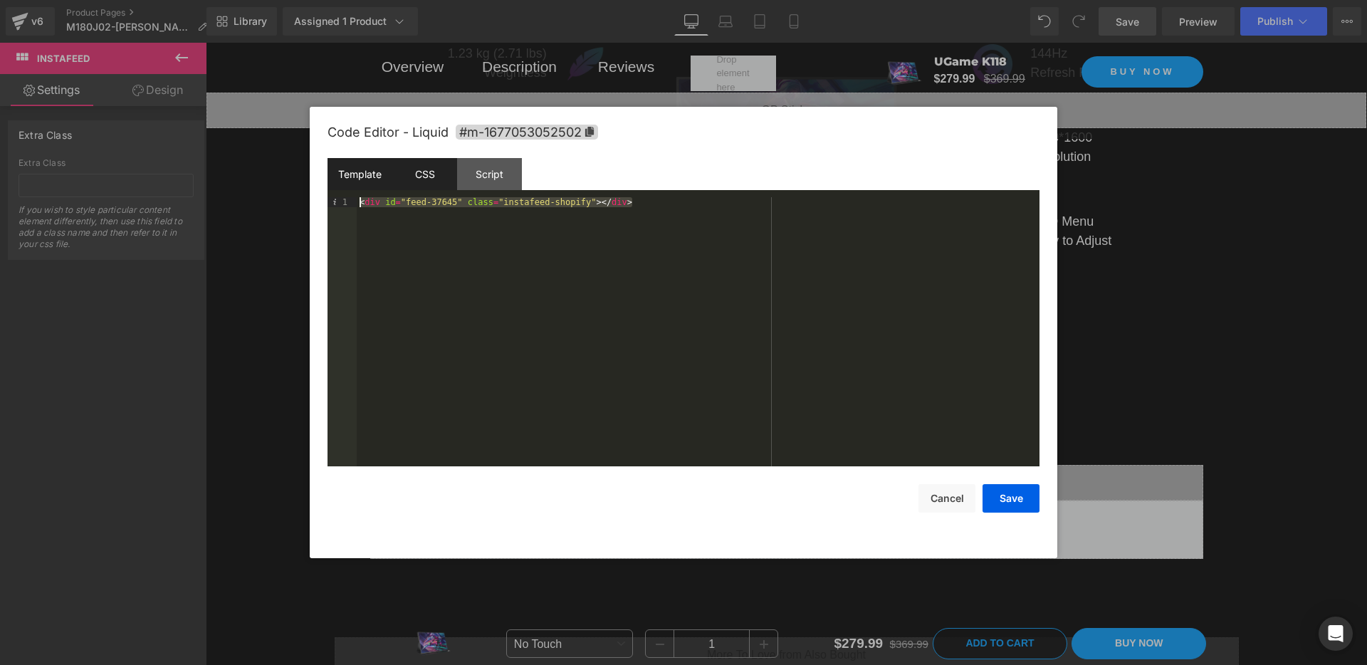
drag, startPoint x: 684, startPoint y: 211, endPoint x: 412, endPoint y: 173, distance: 274.6
click at [412, 173] on div "Template CSS Script Data 1 < div id = "feed-37645" class = "instafeed-shopify" …" at bounding box center [684, 312] width 712 height 308
click at [957, 496] on button "Cancel" at bounding box center [947, 498] width 57 height 28
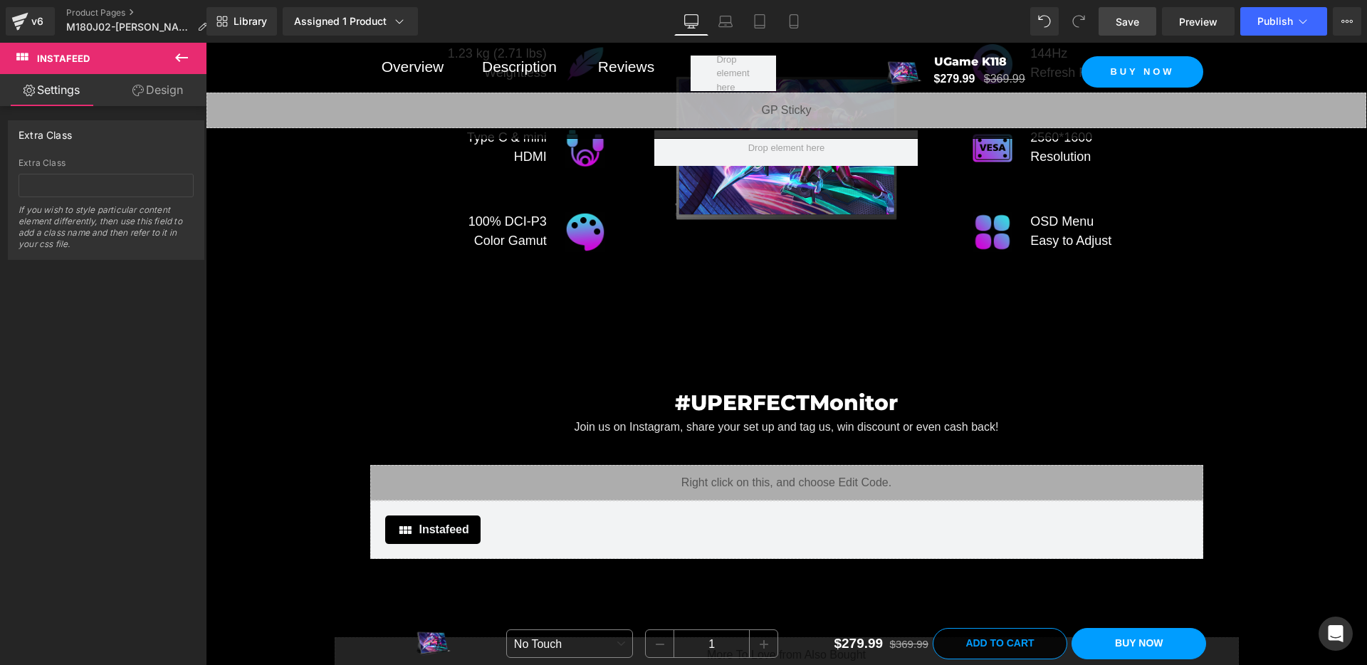
click at [773, 506] on span "Instafeed" at bounding box center [765, 511] width 42 height 17
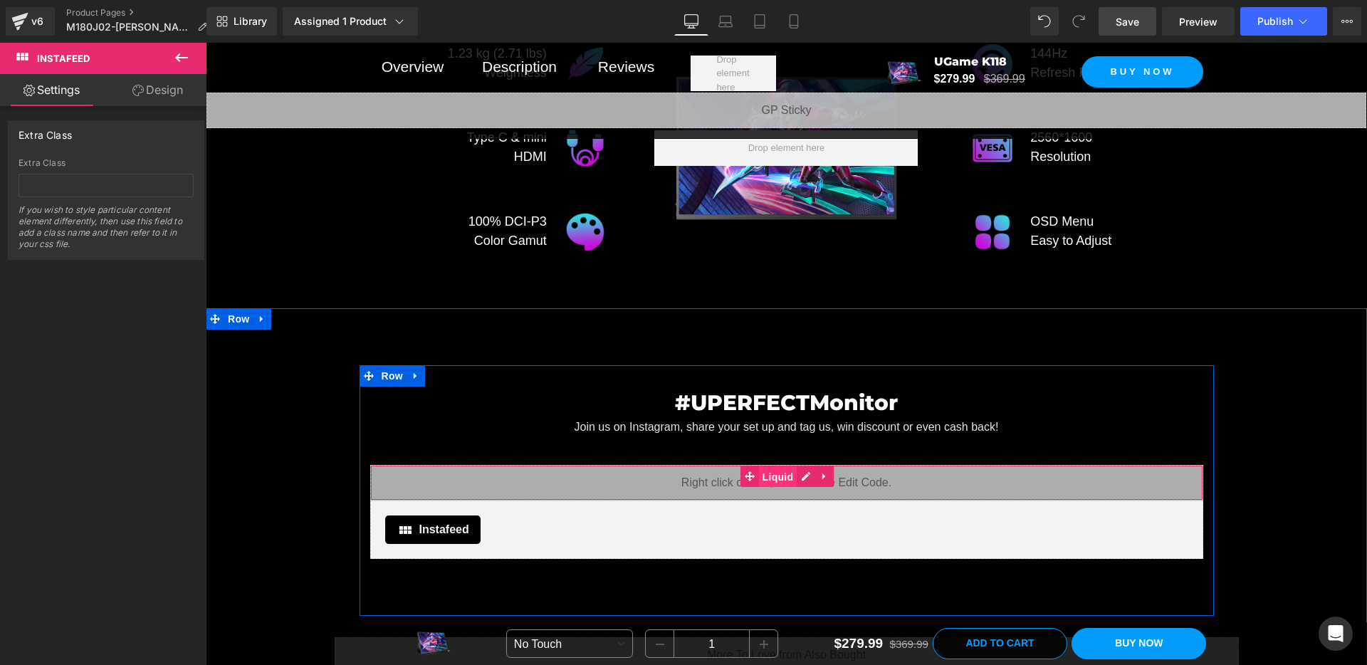
click at [744, 478] on link "Liquid" at bounding box center [769, 476] width 57 height 21
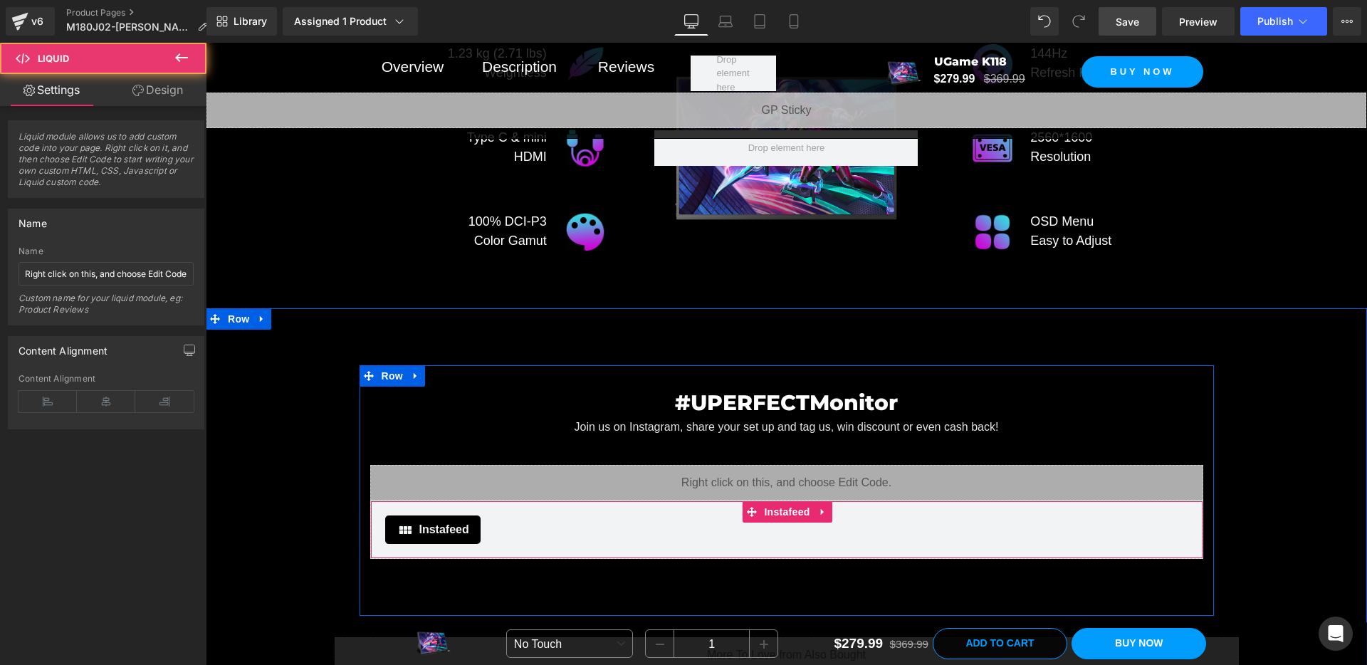
click at [666, 533] on div "Instafeed" at bounding box center [786, 530] width 803 height 28
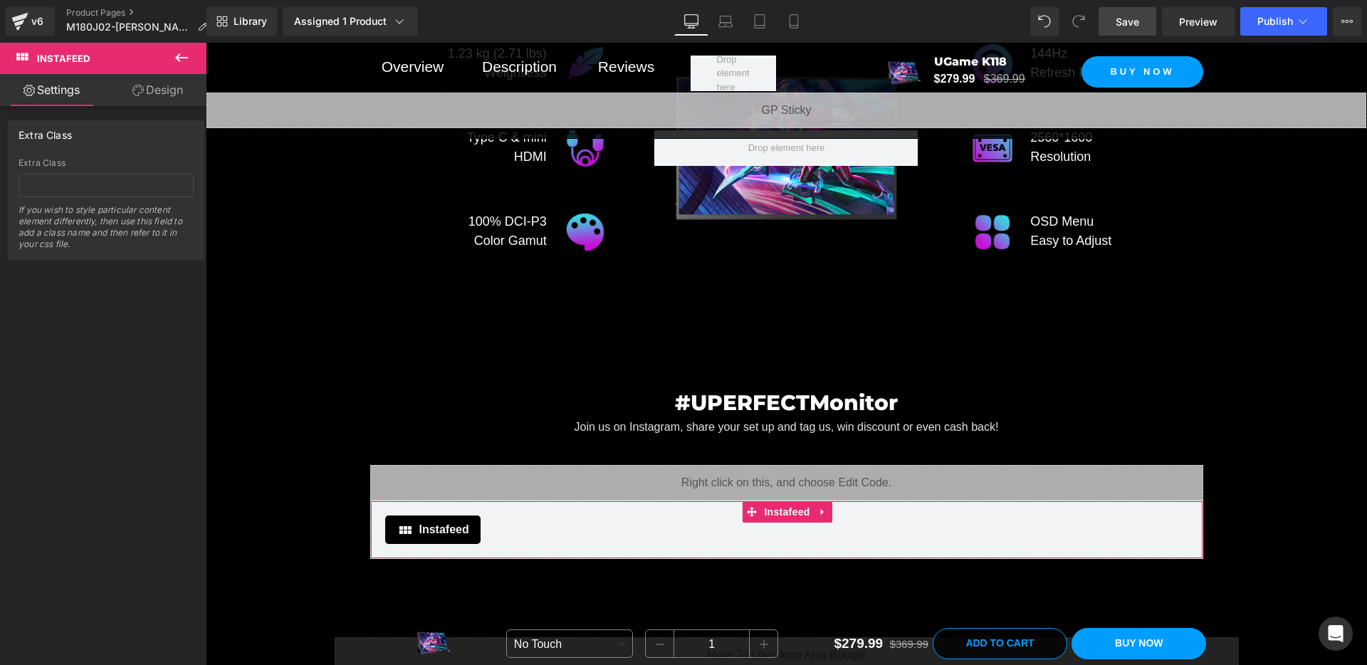
click at [152, 101] on link "Design" at bounding box center [157, 90] width 103 height 32
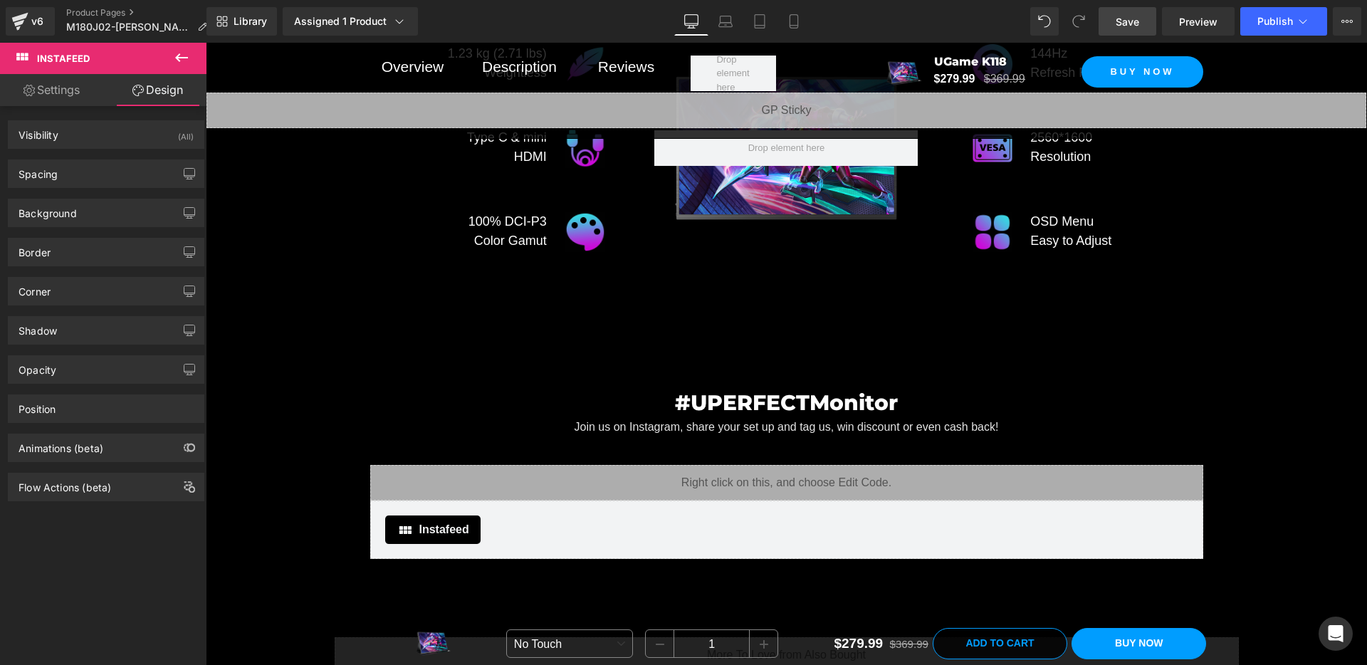
click at [183, 62] on icon at bounding box center [181, 57] width 17 height 17
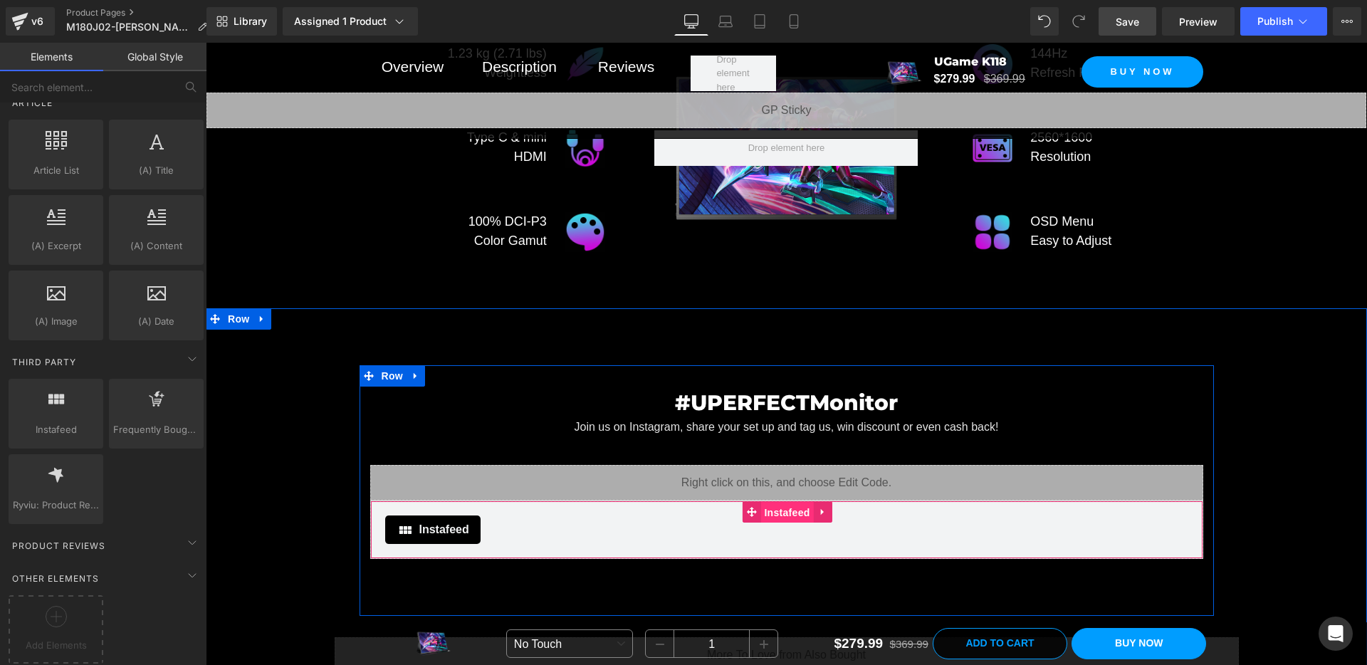
click at [765, 503] on span "Instafeed" at bounding box center [786, 512] width 53 height 21
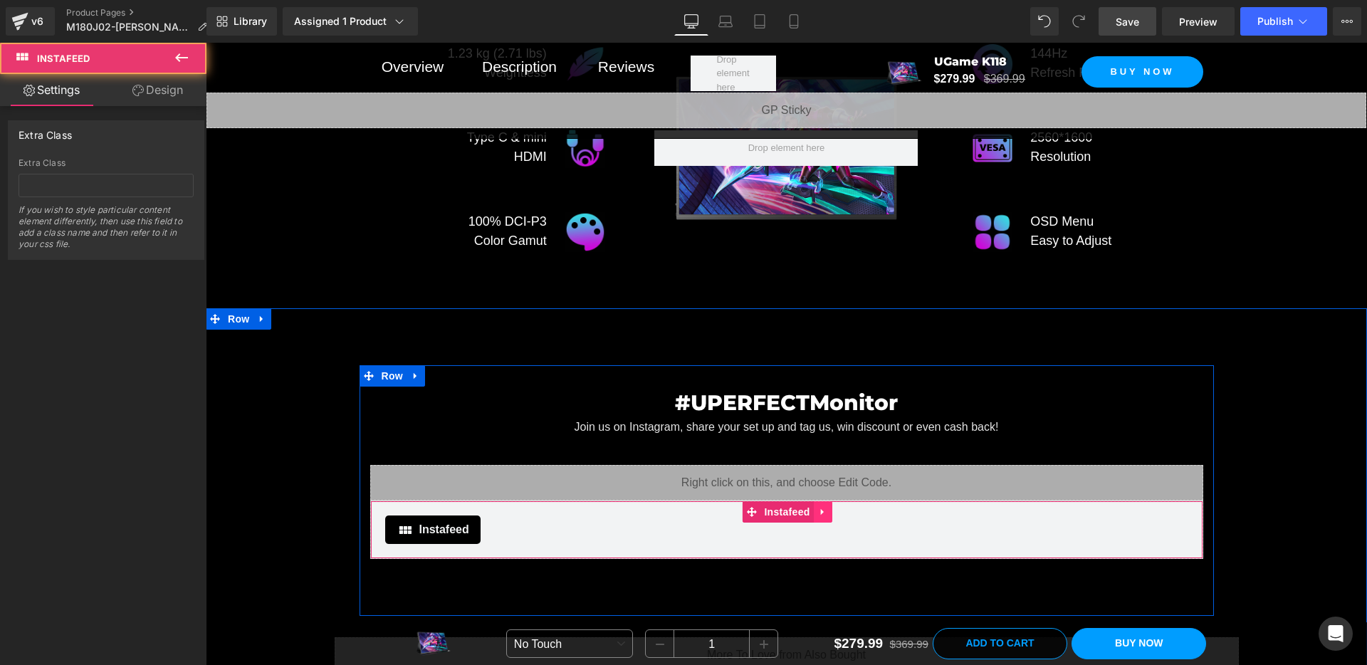
click at [822, 509] on icon at bounding box center [821, 512] width 3 height 6
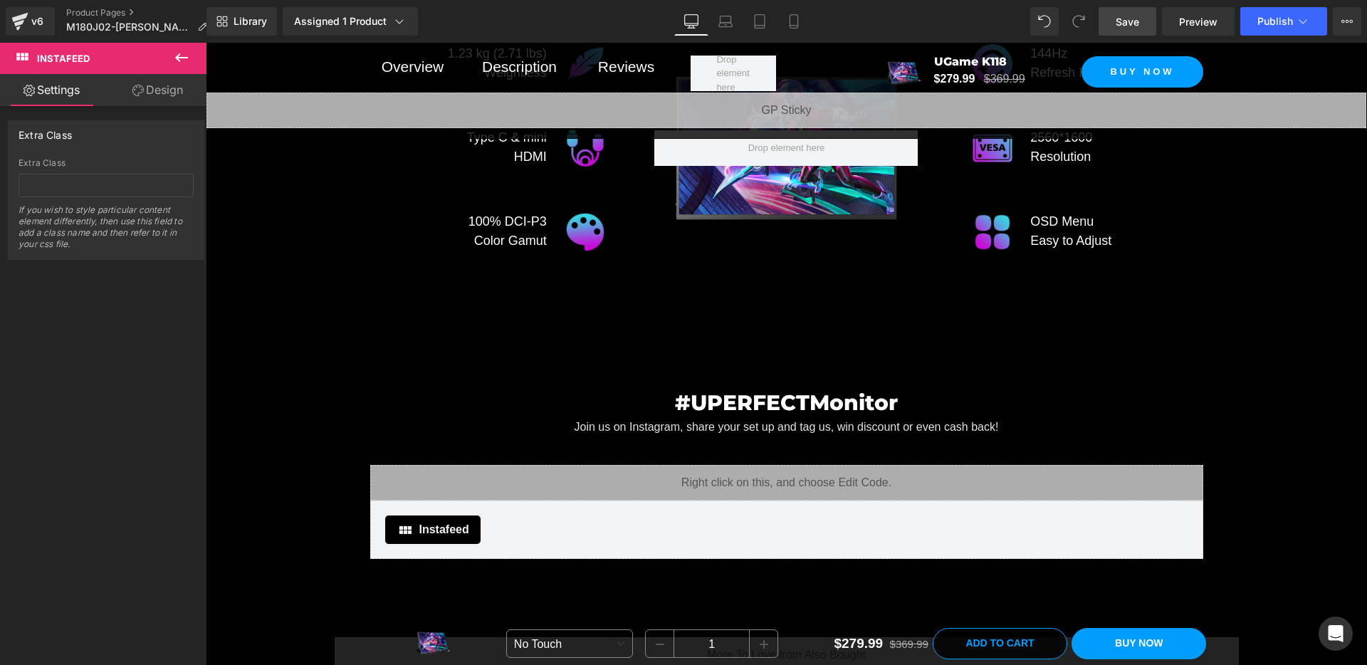
click at [182, 58] on icon at bounding box center [181, 57] width 17 height 17
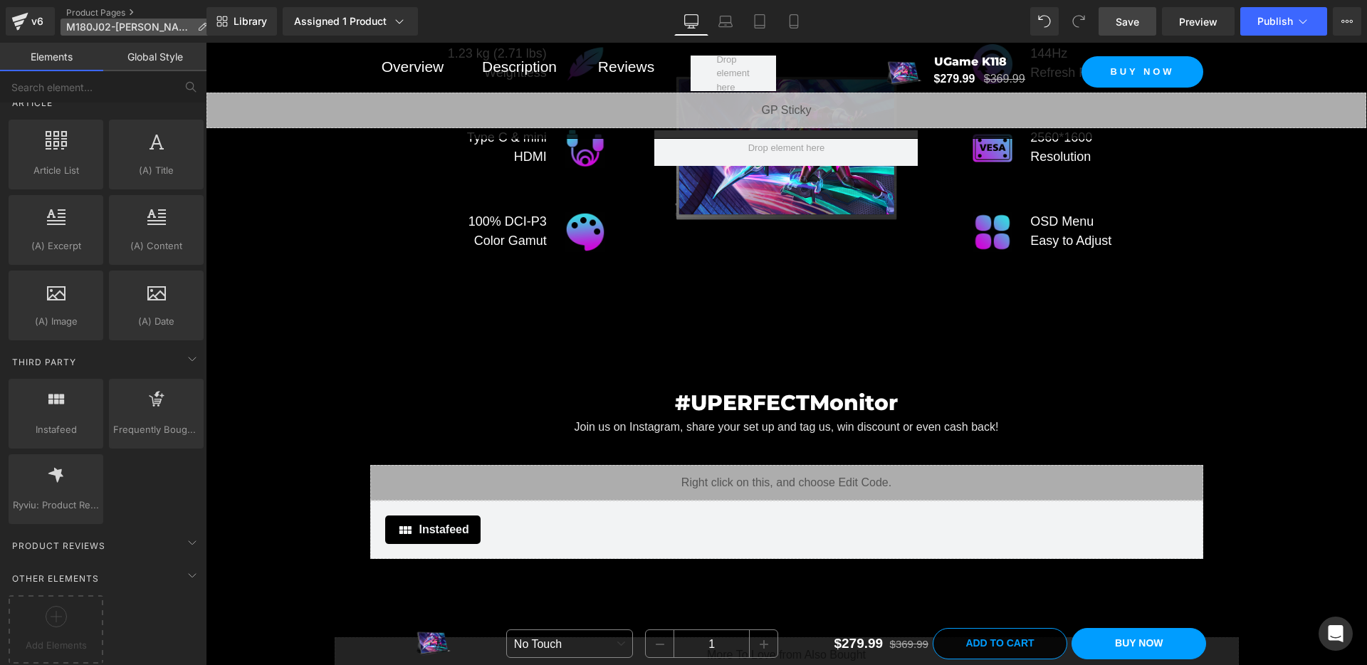
click at [197, 27] on icon at bounding box center [202, 27] width 10 height 10
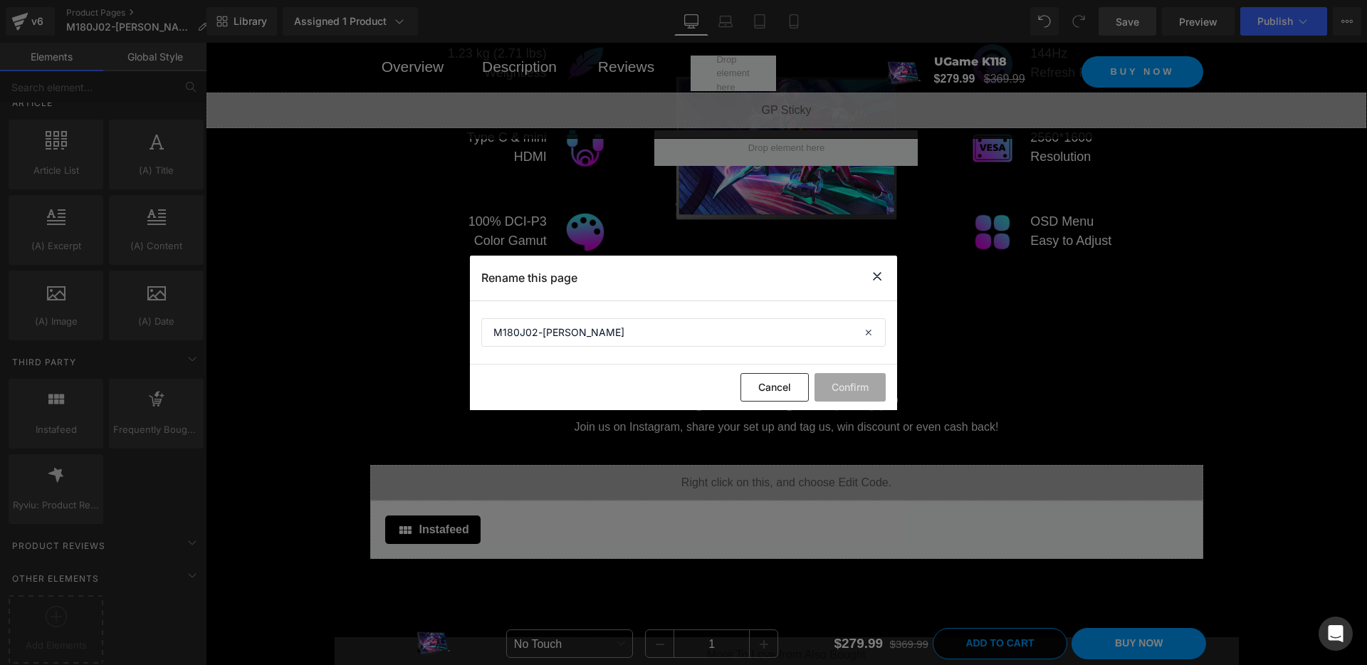
click at [879, 278] on icon at bounding box center [877, 277] width 17 height 18
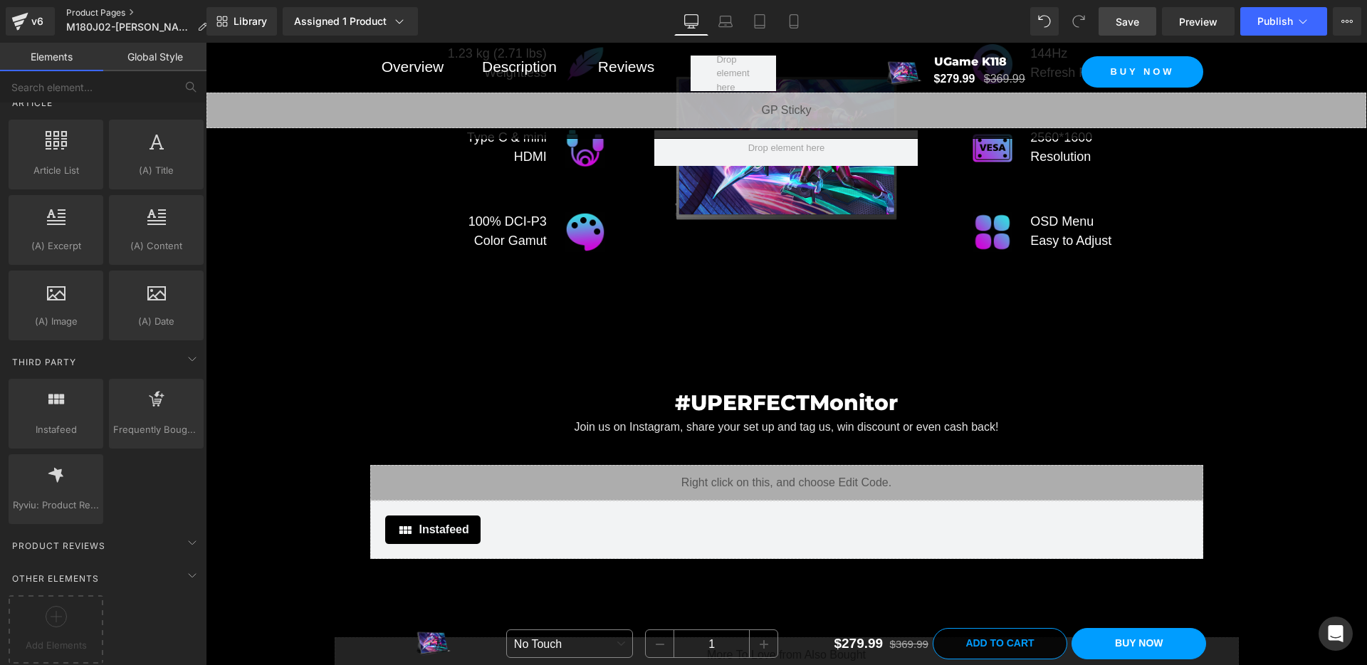
click at [112, 17] on link "Product Pages" at bounding box center [142, 12] width 152 height 11
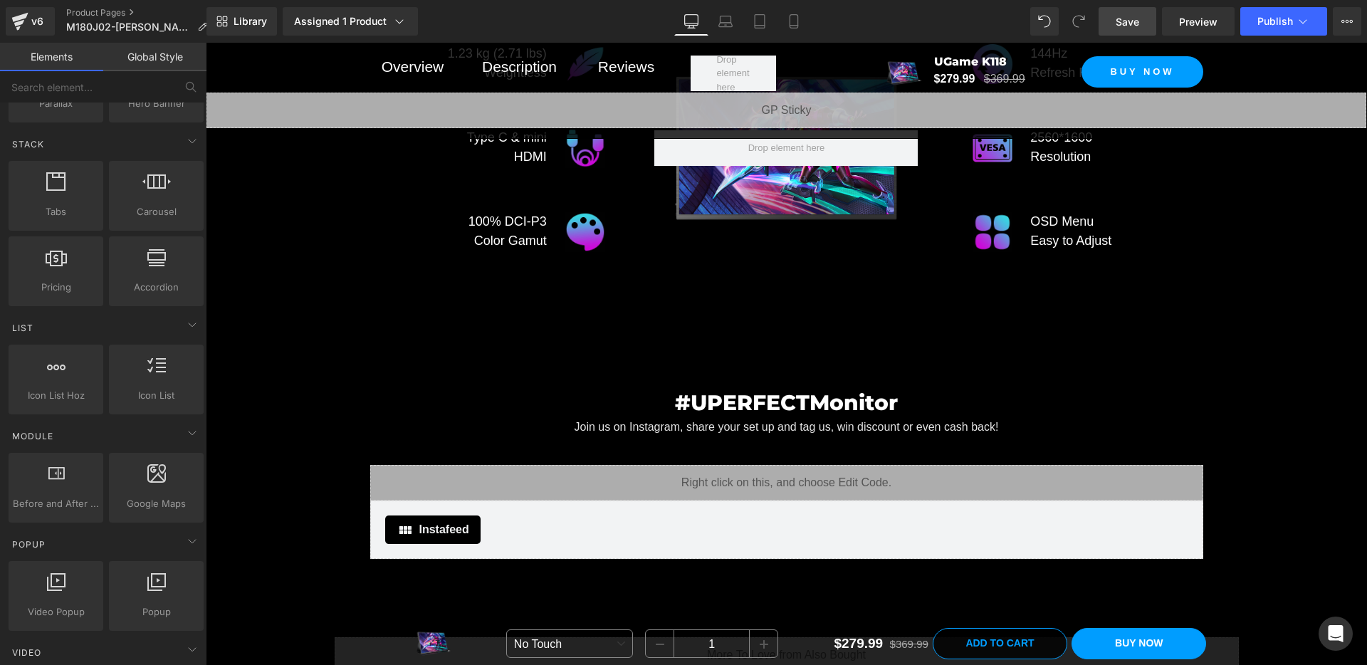
scroll to position [0, 0]
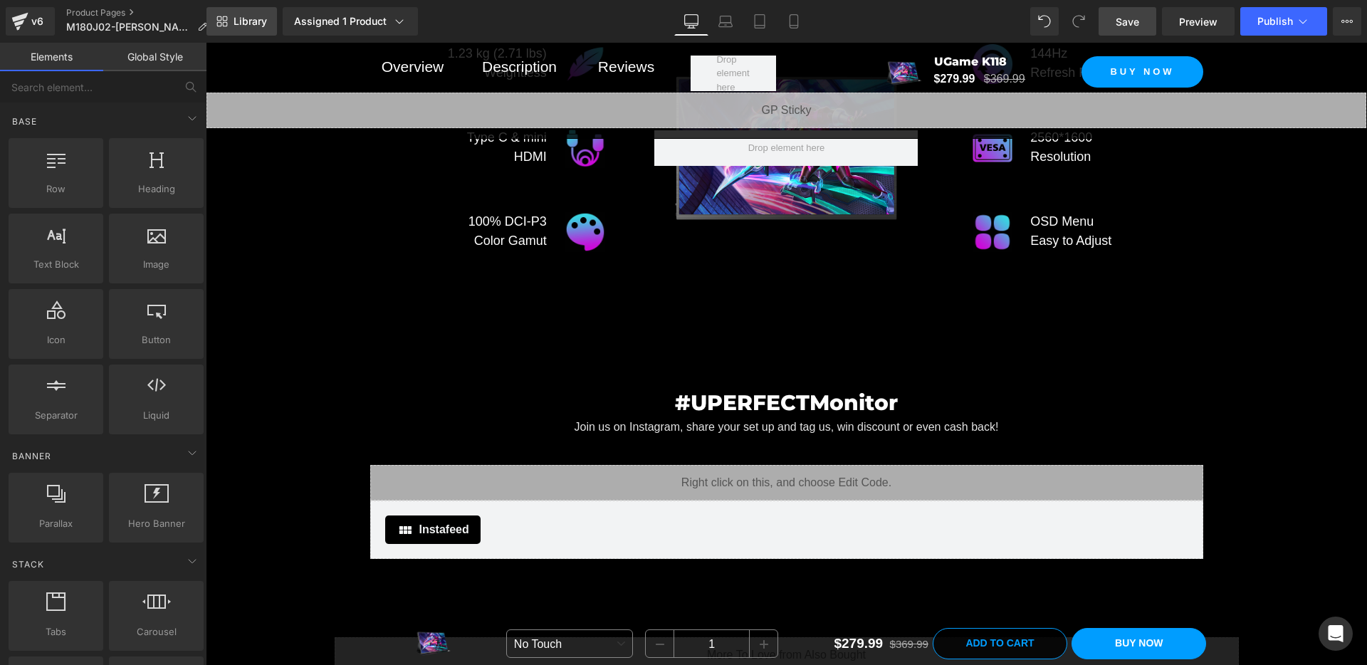
click at [234, 25] on span "Library" at bounding box center [250, 21] width 33 height 13
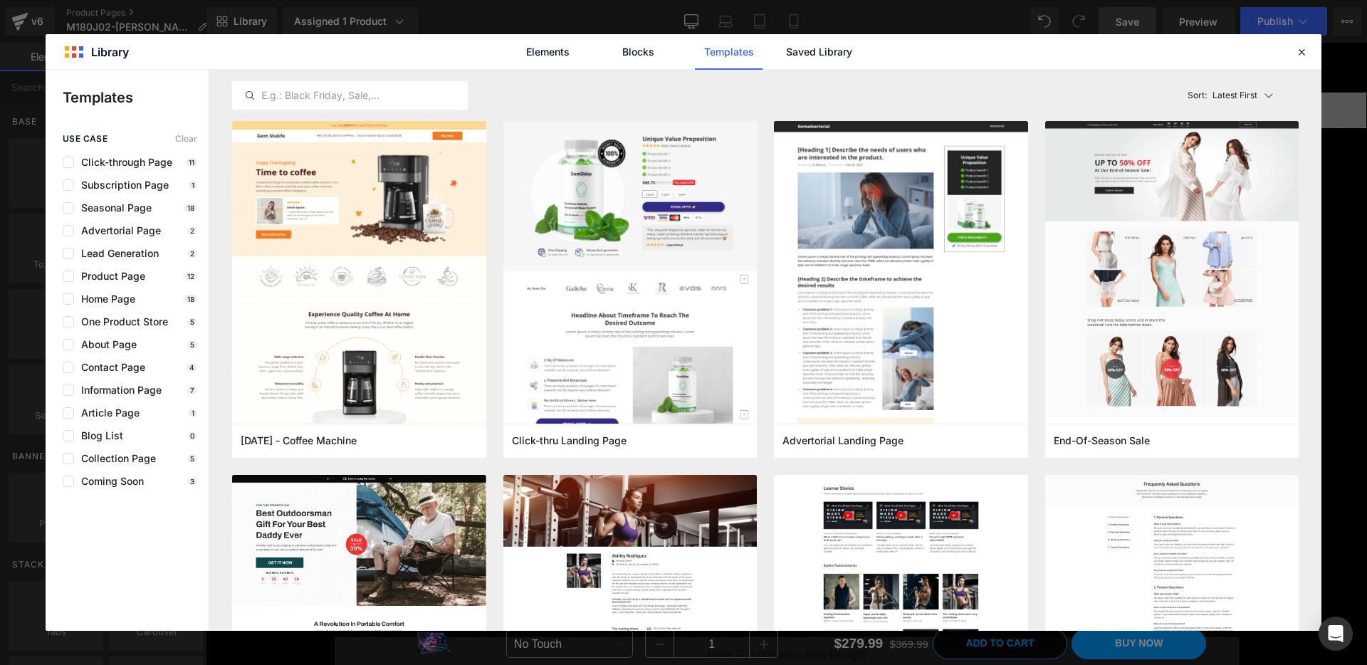
click at [1300, 65] on div "Elements Blocks Templates Saved Library" at bounding box center [684, 51] width 1276 height 35
click at [1304, 55] on icon at bounding box center [1301, 52] width 13 height 13
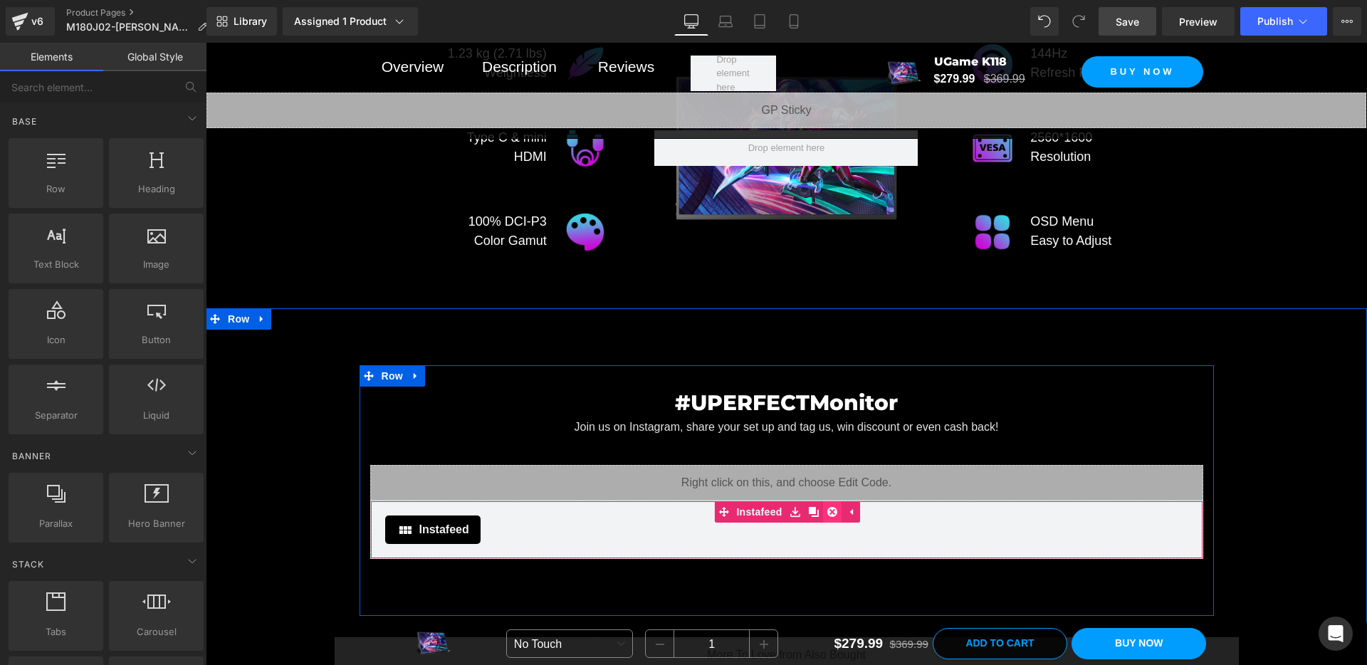
click at [832, 508] on icon at bounding box center [832, 512] width 10 height 10
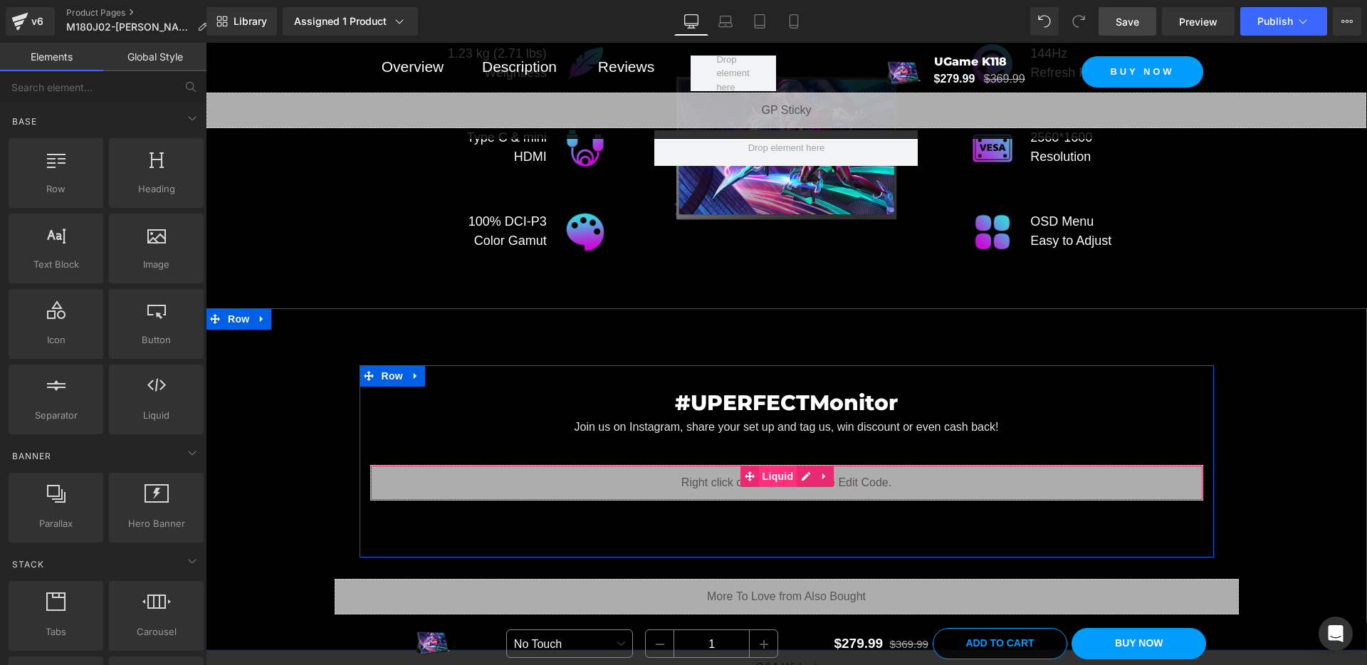
click at [790, 476] on span "Liquid" at bounding box center [778, 476] width 38 height 21
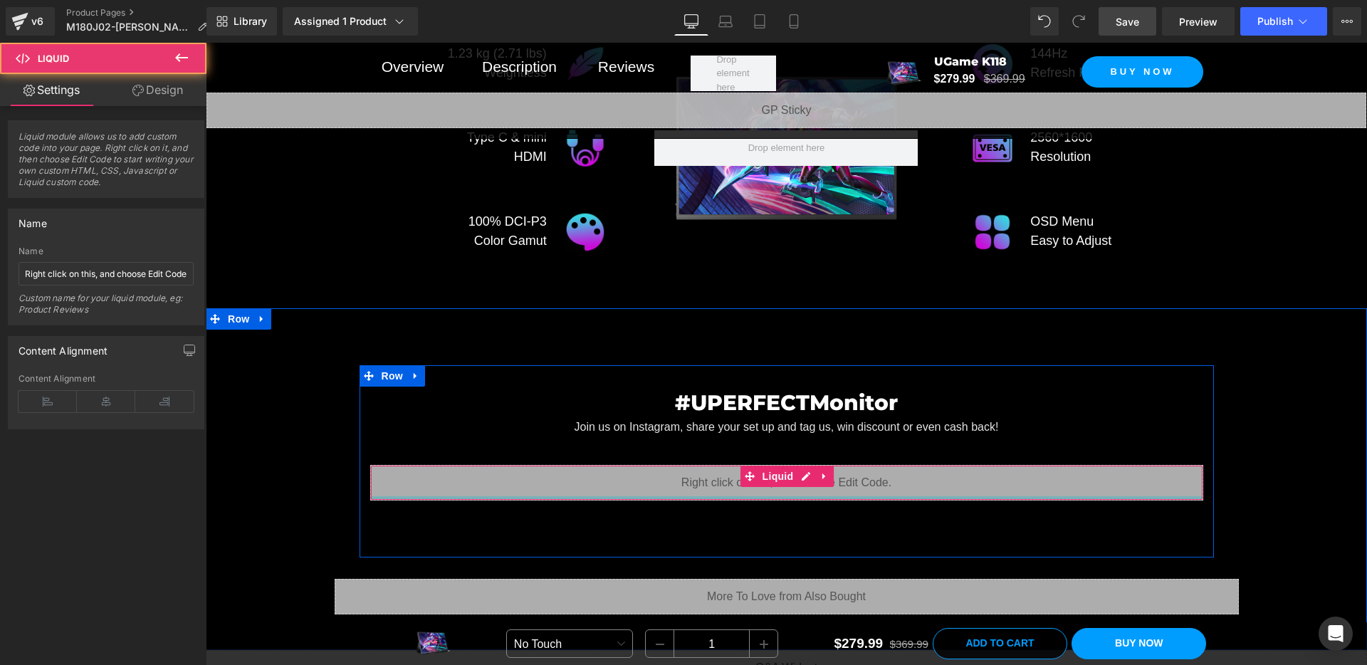
click at [678, 488] on div "Liquid" at bounding box center [786, 483] width 833 height 36
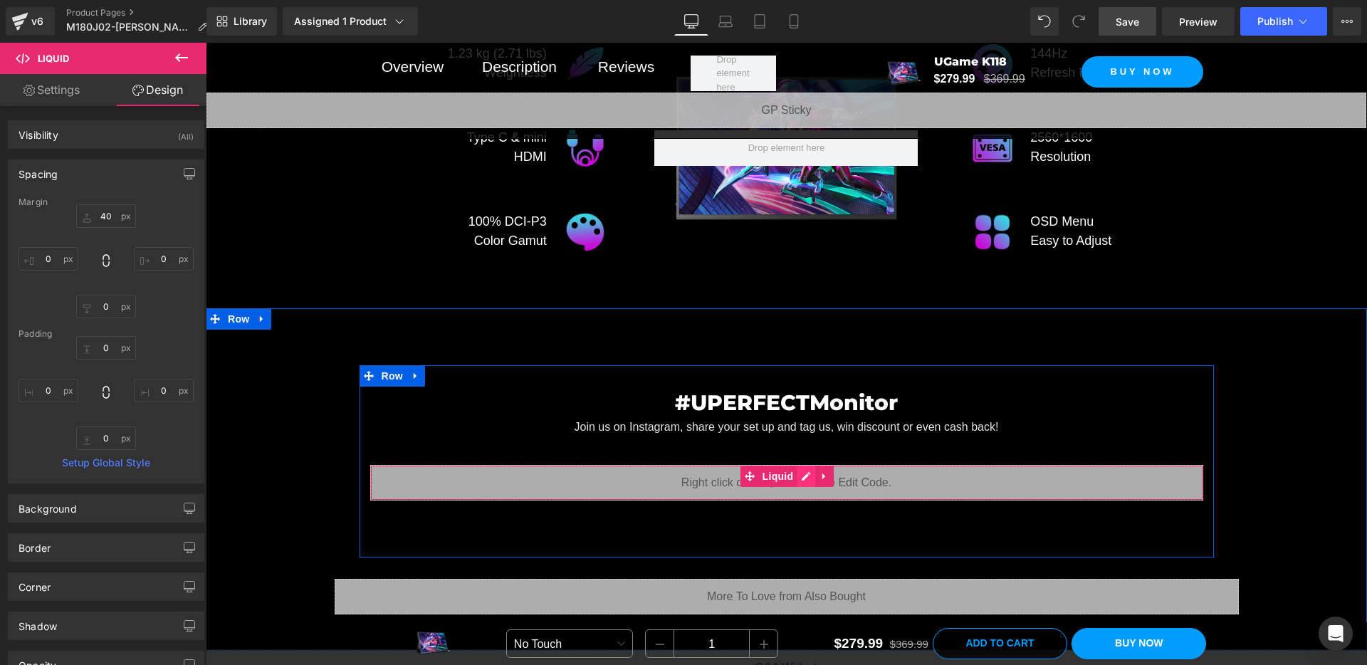
click at [805, 473] on div "Liquid" at bounding box center [786, 483] width 833 height 36
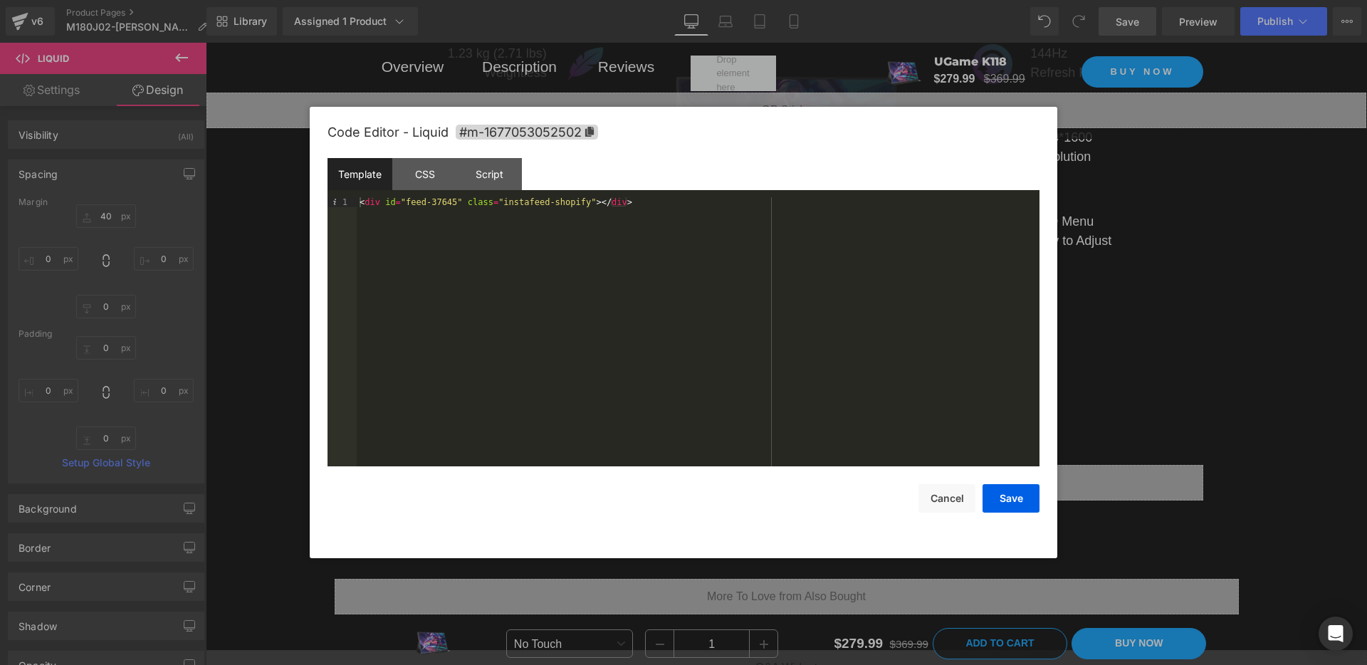
click at [472, 201] on div "< div id = "feed-37645" class = "instafeed-shopify" > </ div >" at bounding box center [698, 341] width 683 height 289
click at [1001, 498] on button "Save" at bounding box center [1011, 498] width 57 height 28
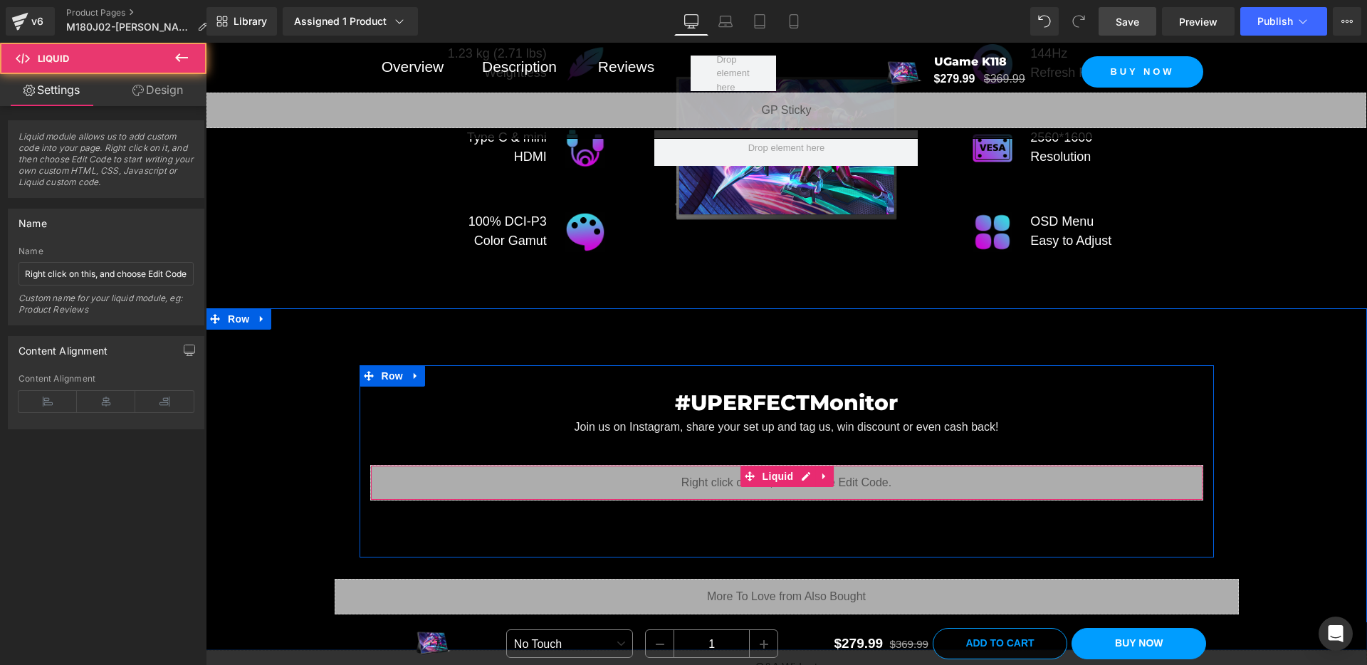
click at [992, 470] on div "Liquid" at bounding box center [786, 483] width 833 height 36
click at [825, 471] on icon at bounding box center [825, 476] width 10 height 11
click at [837, 471] on icon at bounding box center [834, 476] width 10 height 10
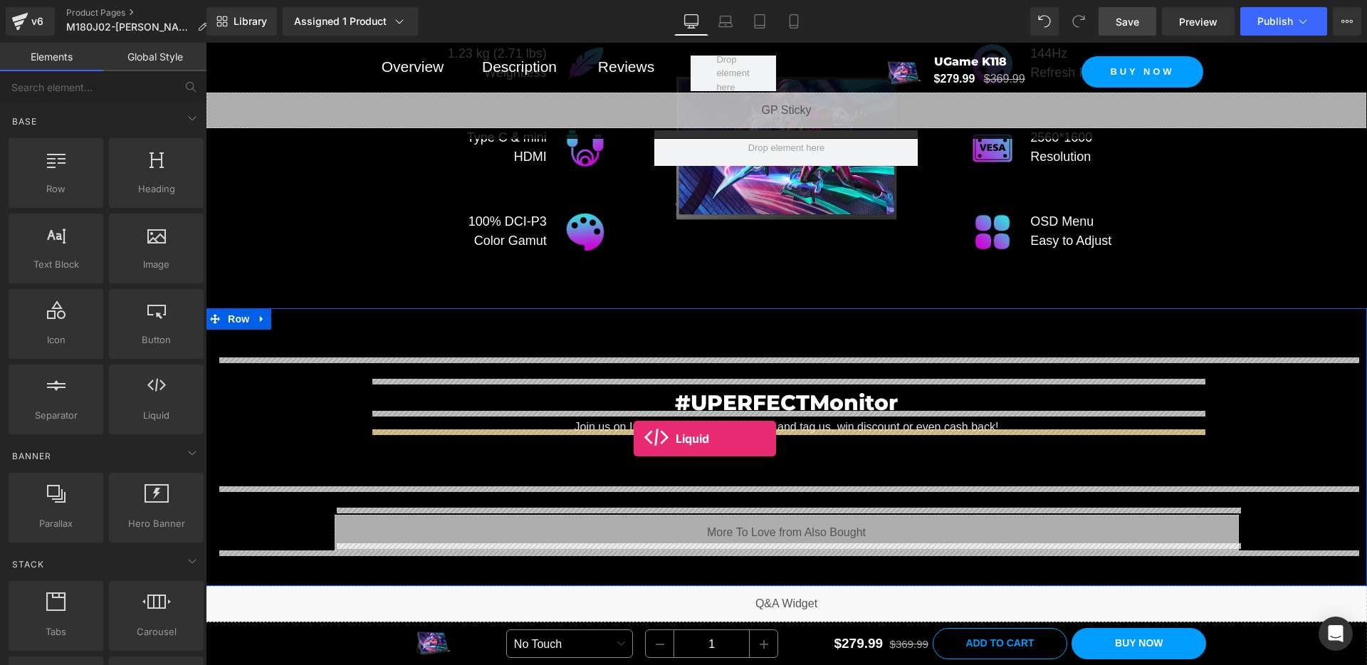
drag, startPoint x: 347, startPoint y: 462, endPoint x: 634, endPoint y: 439, distance: 287.9
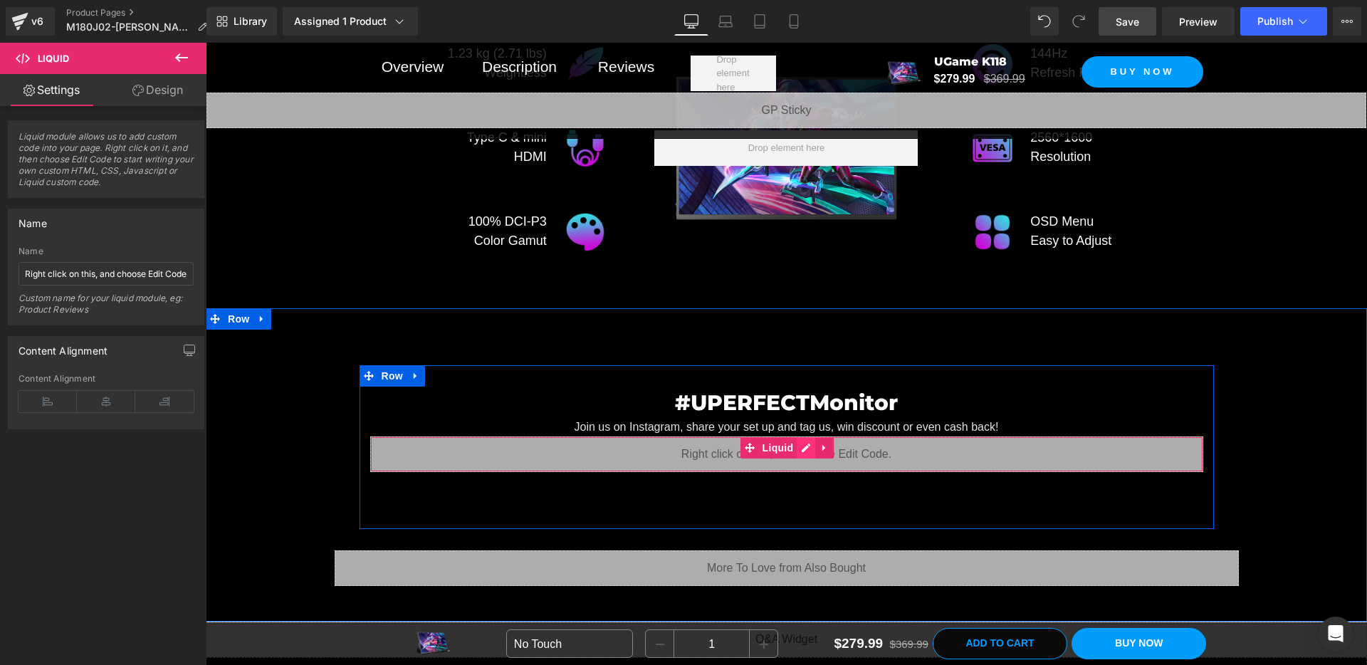
click at [810, 442] on icon at bounding box center [806, 447] width 10 height 11
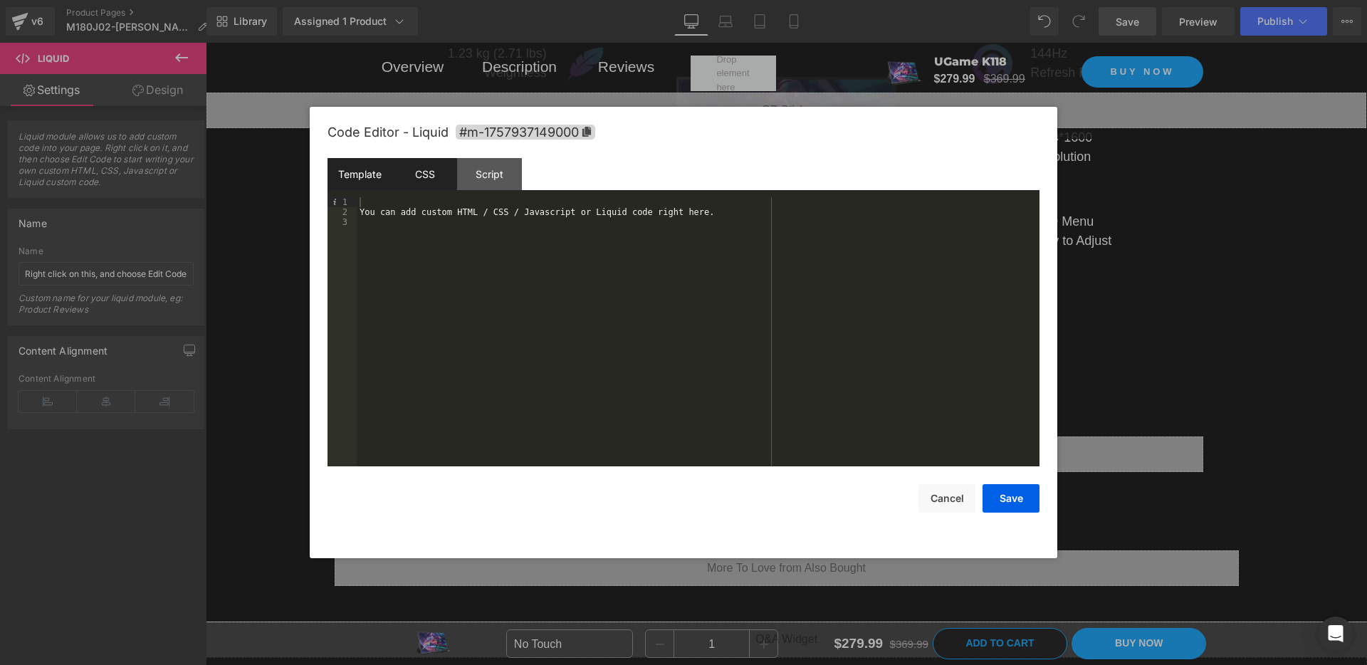
click at [407, 187] on div "CSS" at bounding box center [424, 174] width 65 height 32
click at [956, 525] on div "Code Editor - Liquid #m-1757937149000 Template CSS Script Data 1 2 3 You can ad…" at bounding box center [684, 332] width 712 height 451
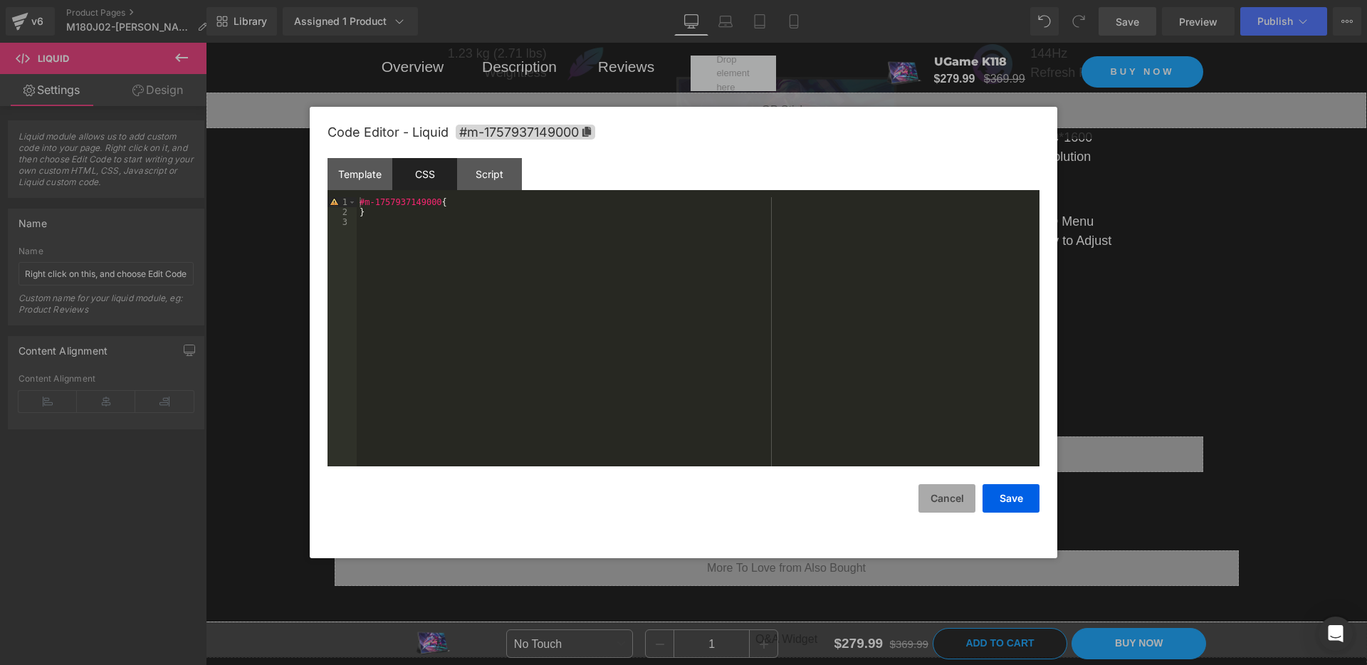
click at [948, 505] on button "Cancel" at bounding box center [947, 498] width 57 height 28
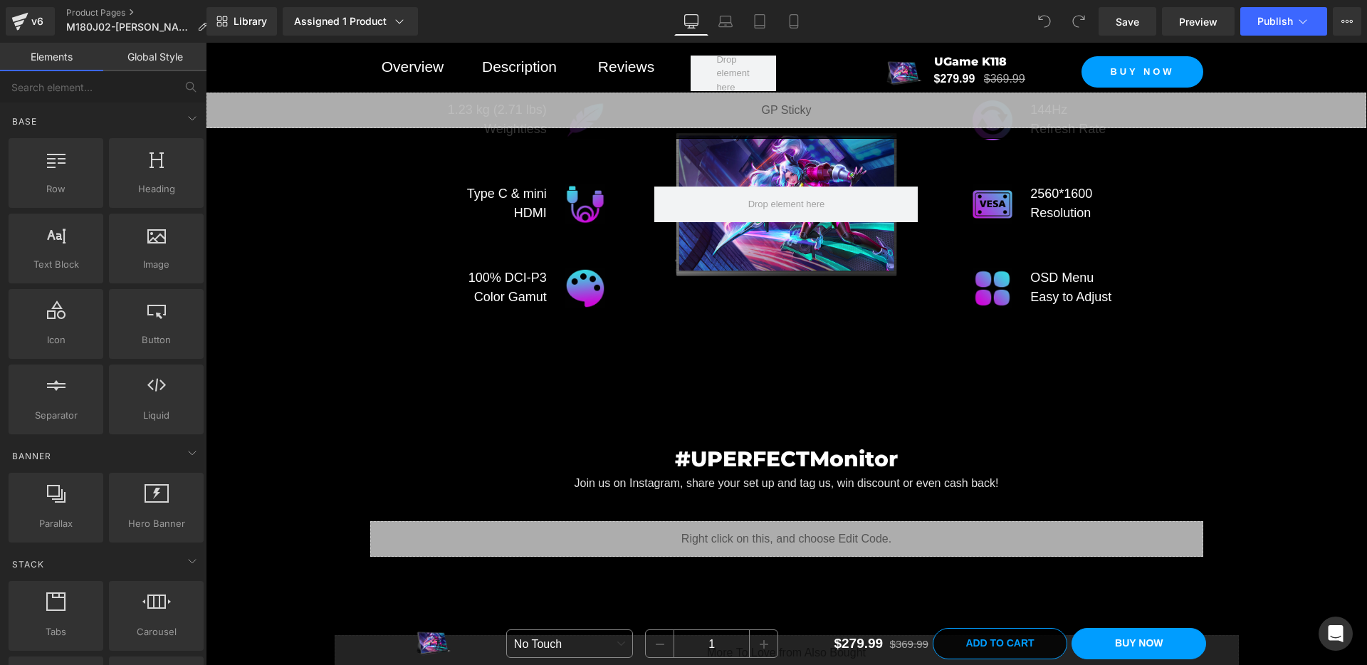
scroll to position [8290, 0]
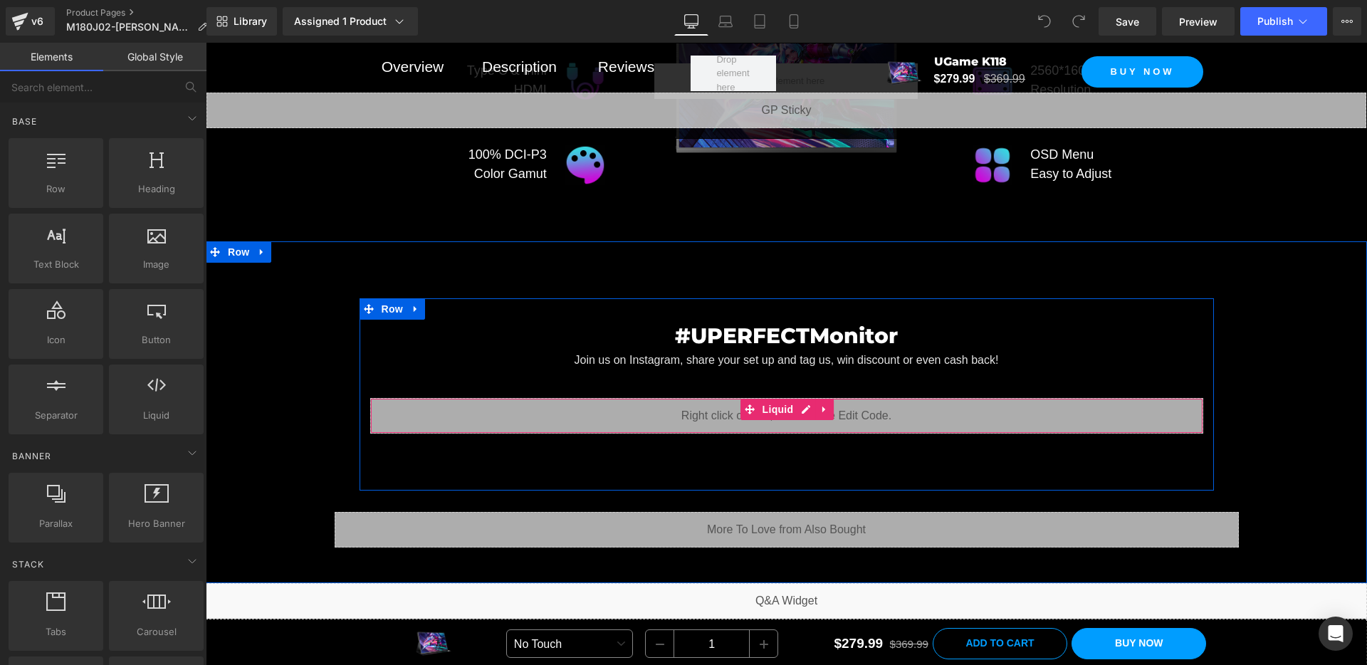
click at [757, 415] on div "Liquid" at bounding box center [786, 416] width 833 height 36
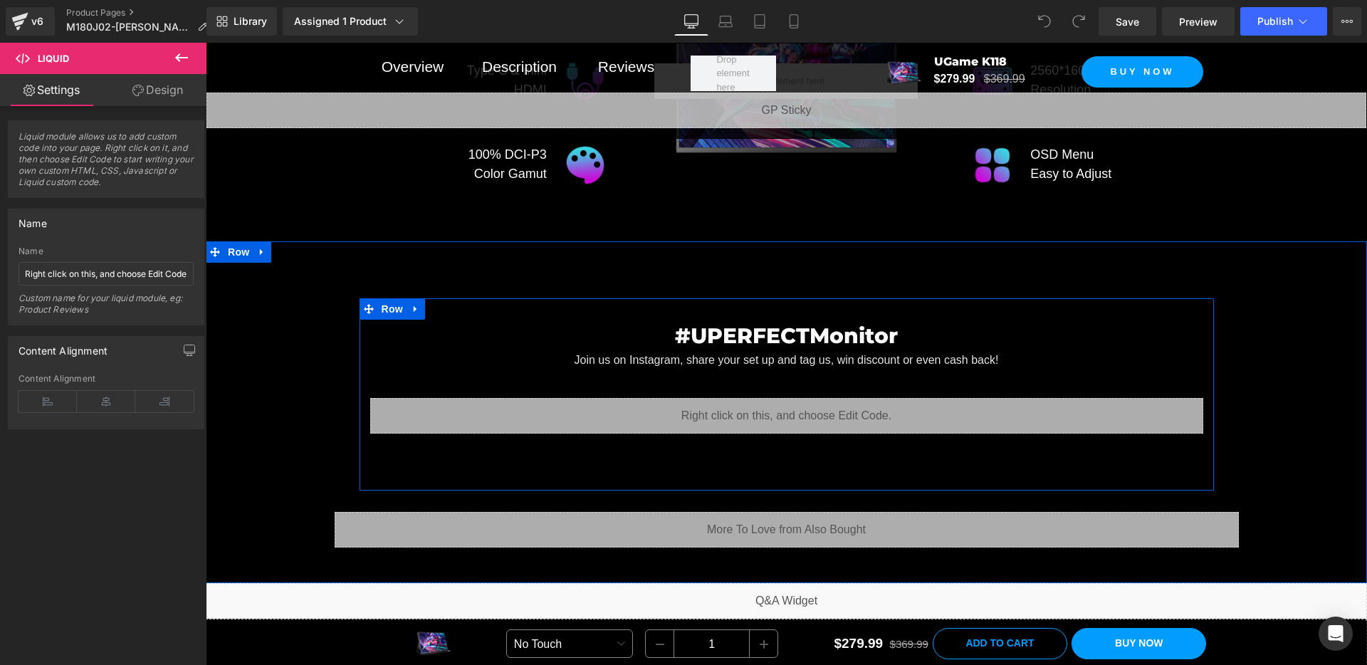
click at [813, 401] on div "Liquid" at bounding box center [786, 416] width 833 height 36
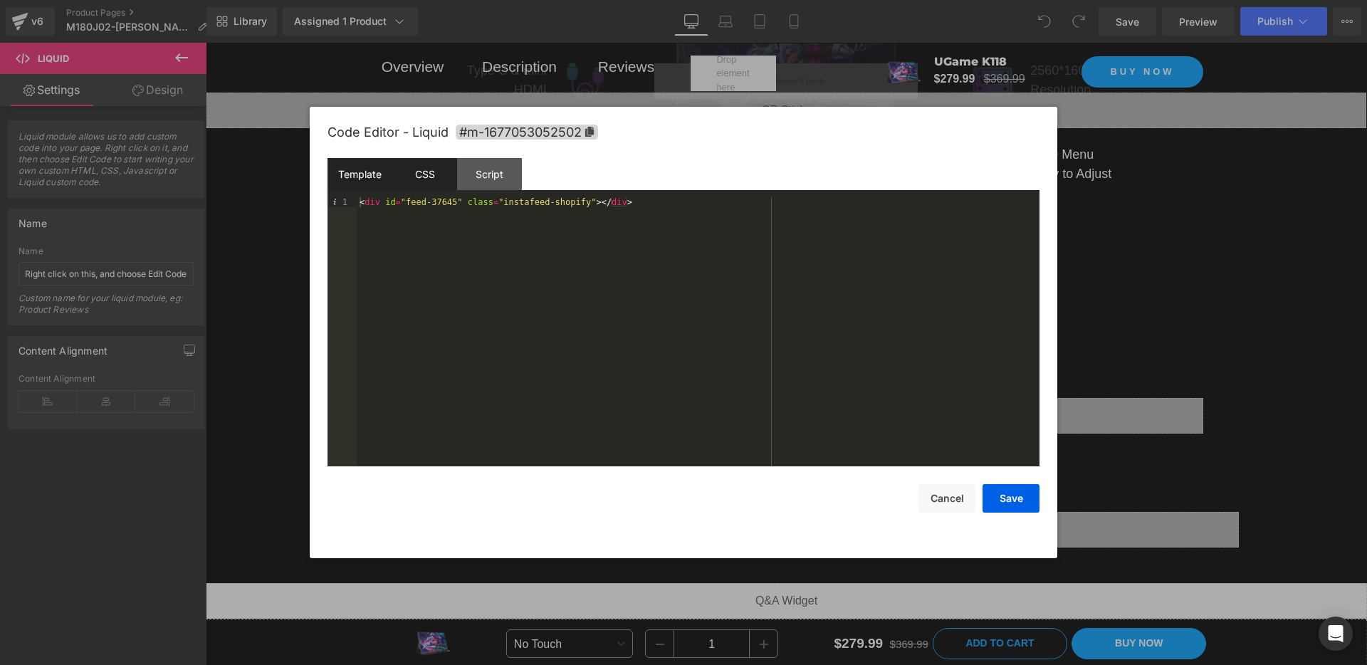
click at [415, 177] on div "CSS" at bounding box center [424, 174] width 65 height 32
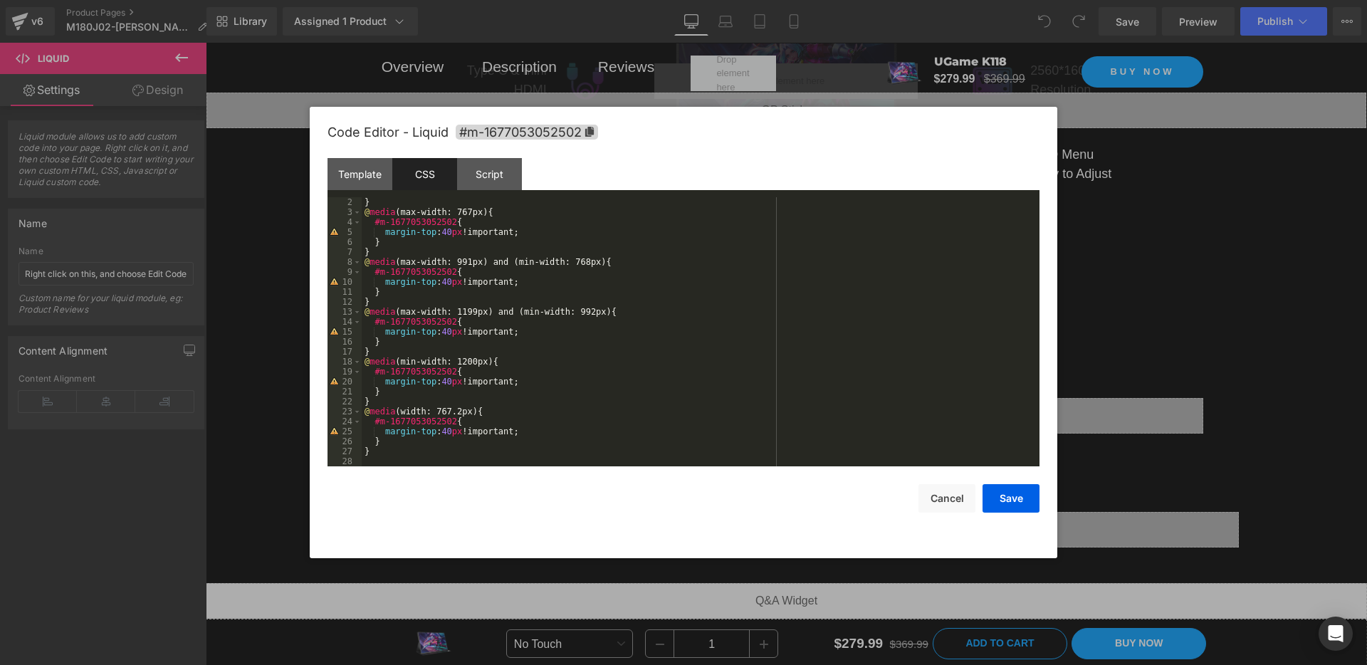
scroll to position [0, 0]
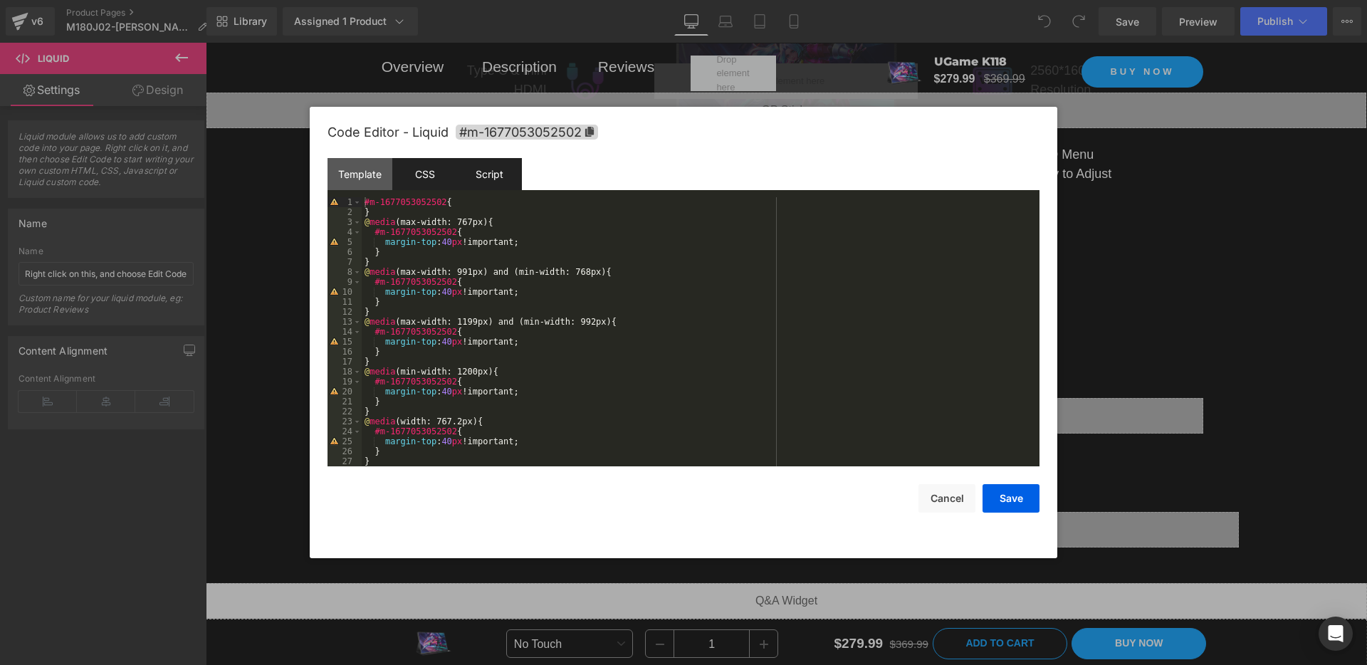
click at [477, 159] on div "Script" at bounding box center [489, 174] width 65 height 32
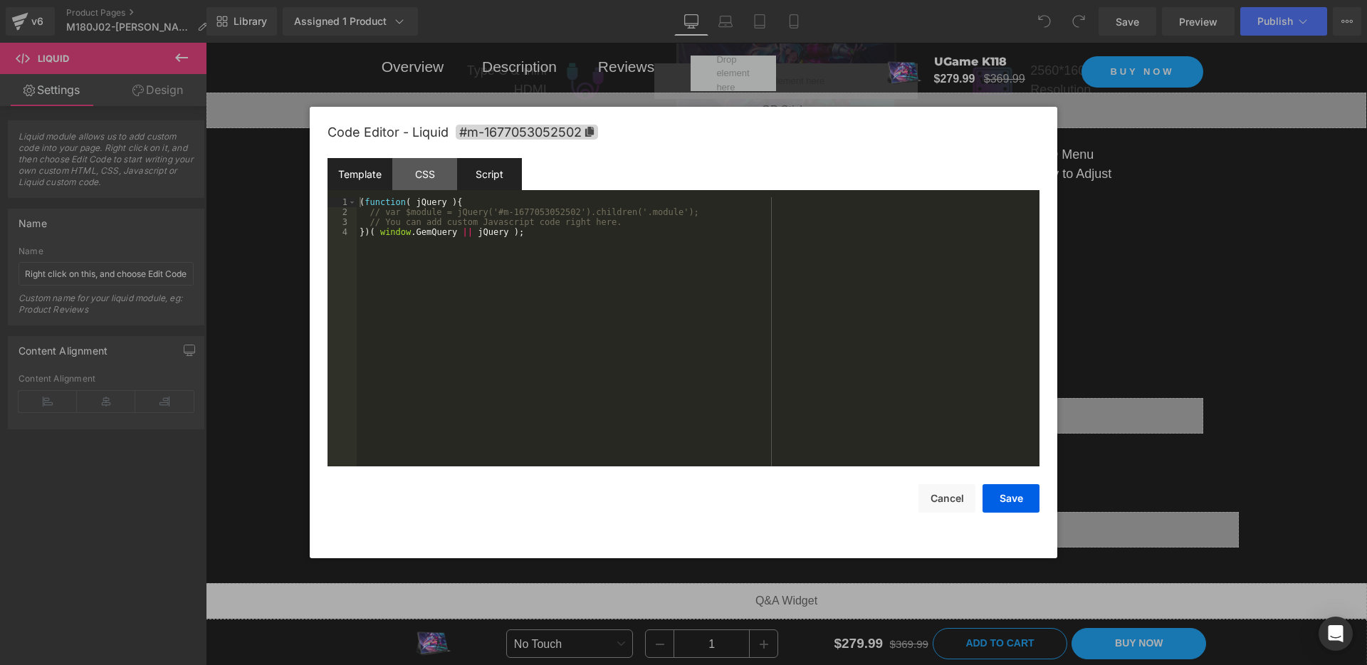
click at [372, 167] on div "Template" at bounding box center [360, 174] width 65 height 32
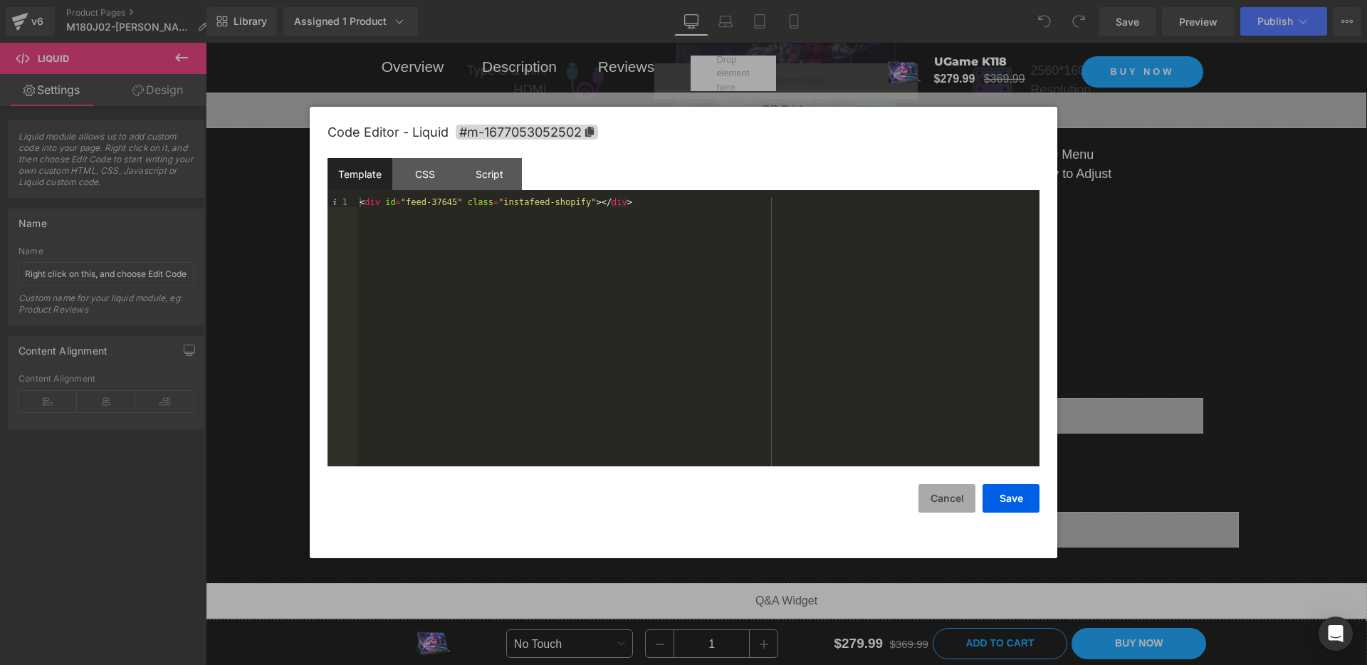
click at [962, 506] on button "Cancel" at bounding box center [947, 498] width 57 height 28
